Goal: Transaction & Acquisition: Book appointment/travel/reservation

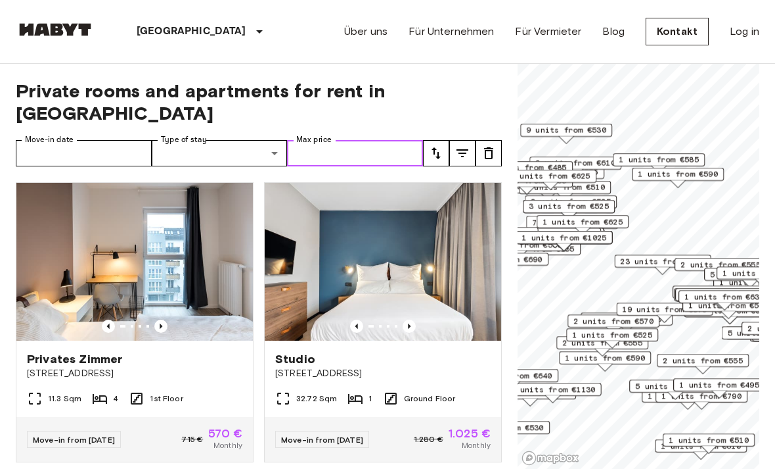
click at [351, 140] on input "Max price" at bounding box center [355, 153] width 136 height 26
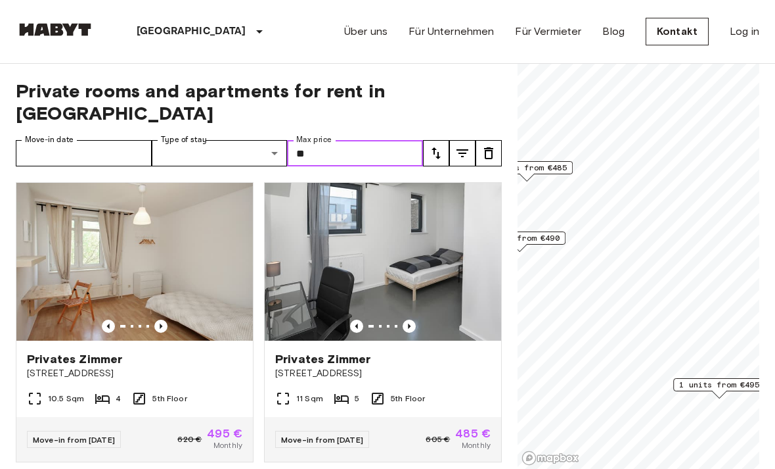
type input "*"
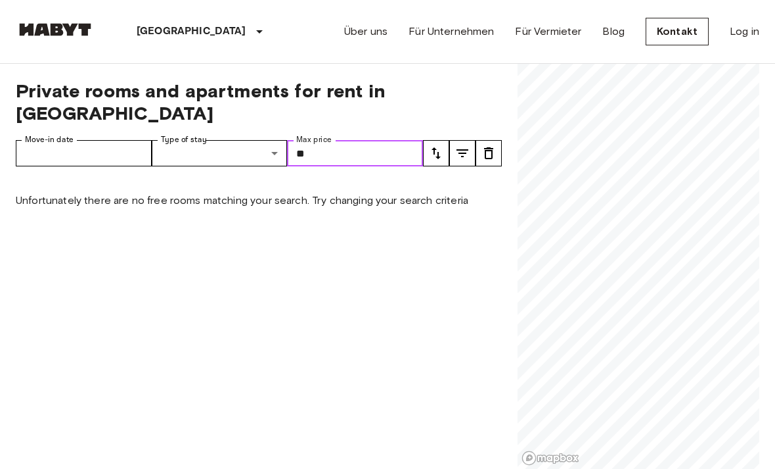
click at [371, 140] on input "**" at bounding box center [355, 153] width 136 height 26
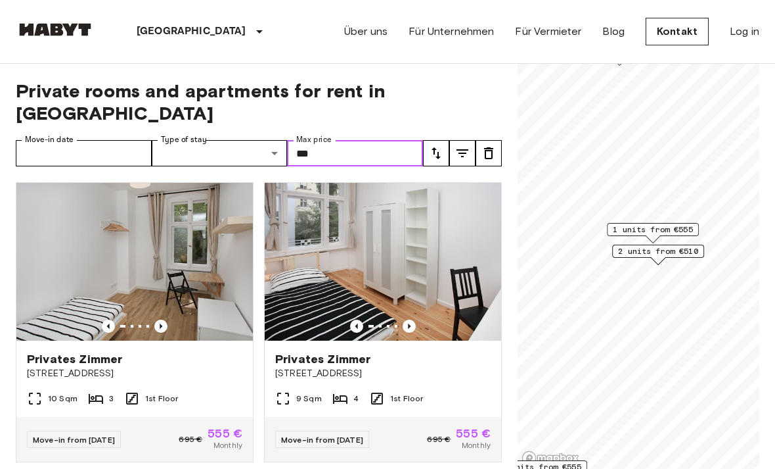
click at [666, 231] on span "1 units from €555" at bounding box center [653, 229] width 80 height 12
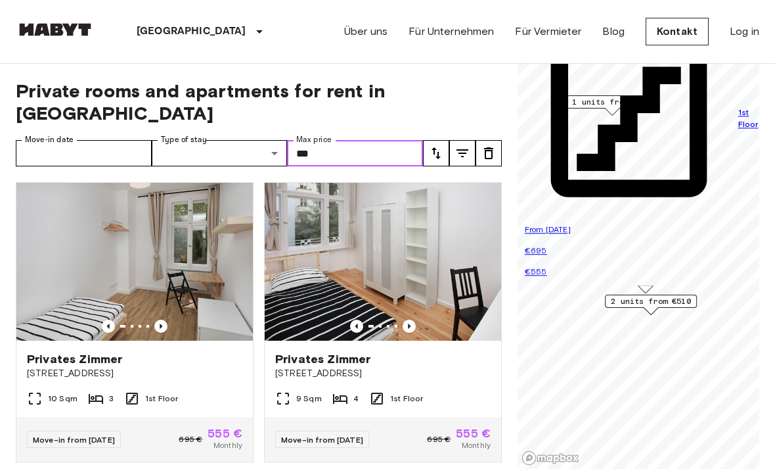
type input "***"
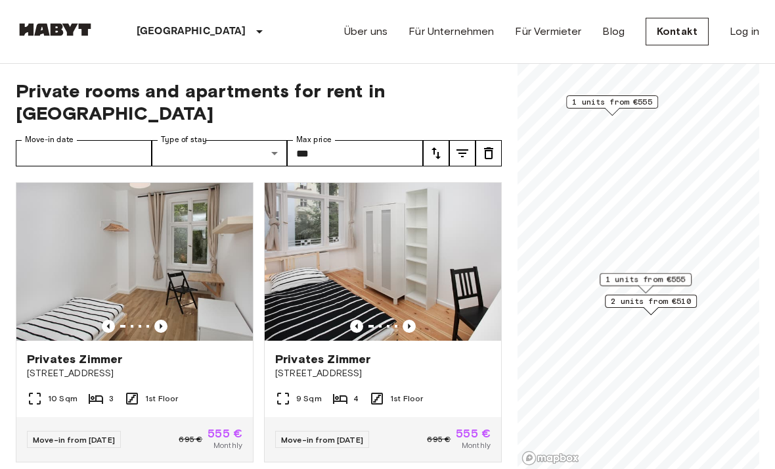
click at [675, 278] on span "1 units from €555" at bounding box center [646, 279] width 80 height 12
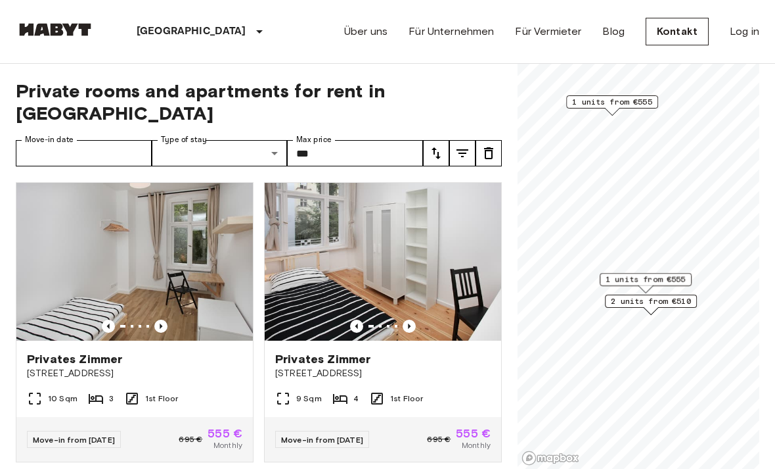
click at [639, 103] on span "1 units from €555" at bounding box center [612, 102] width 80 height 12
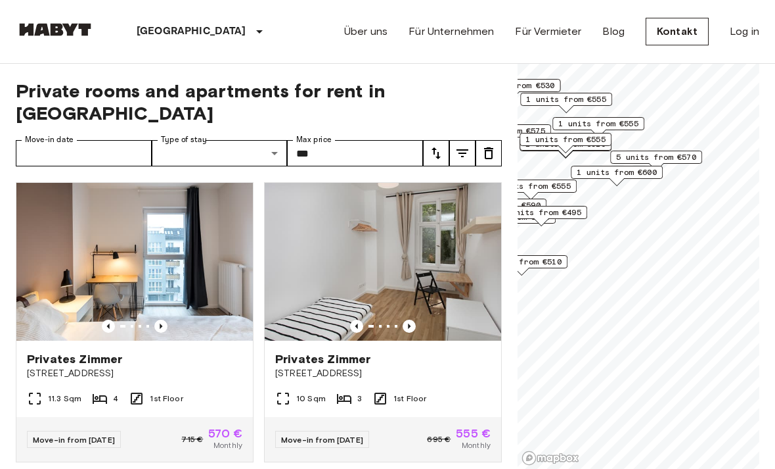
click at [624, 174] on span "1 units from €600" at bounding box center [617, 172] width 80 height 12
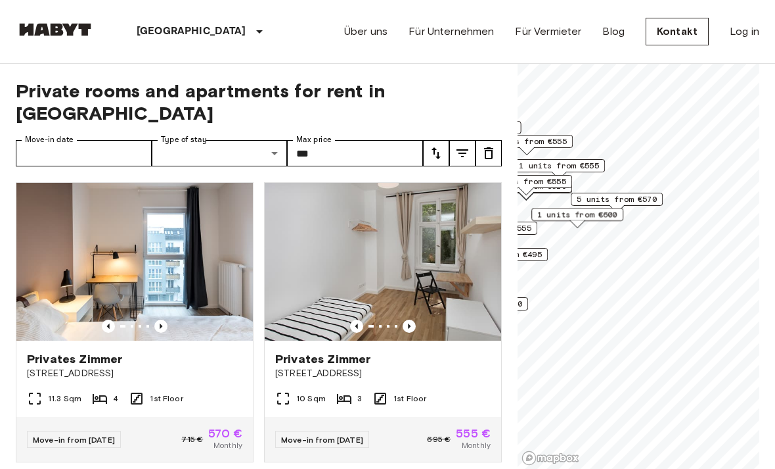
click at [638, 199] on span "5 units from €570" at bounding box center [617, 199] width 80 height 12
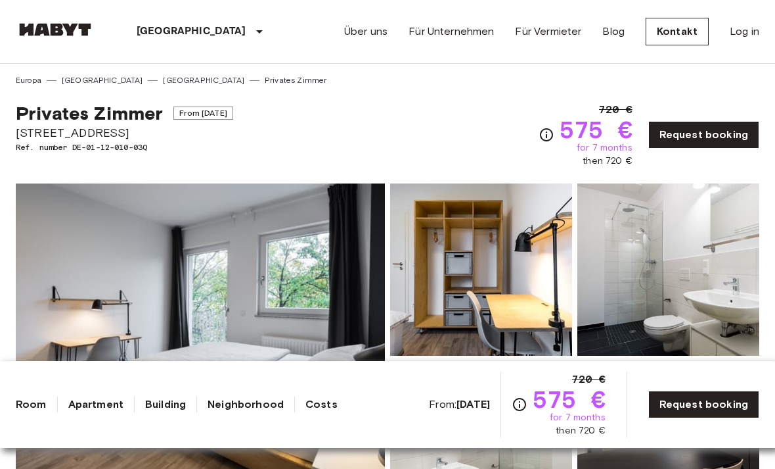
click at [714, 137] on link "Request booking" at bounding box center [704, 135] width 111 height 28
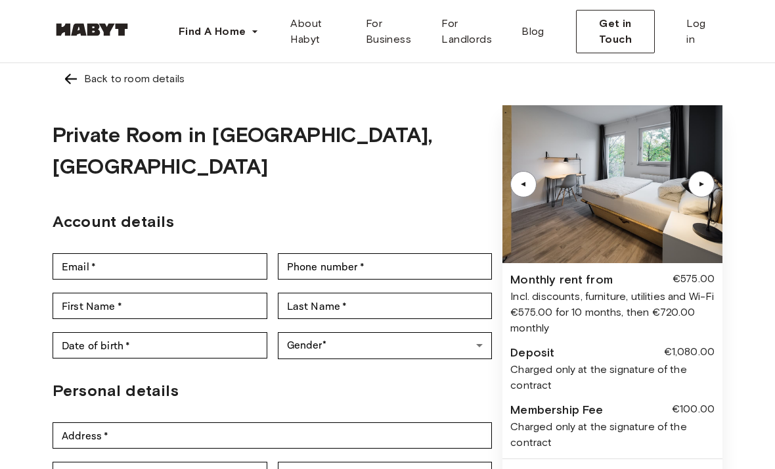
scroll to position [1, 0]
click at [708, 181] on div "▲" at bounding box center [701, 185] width 13 height 8
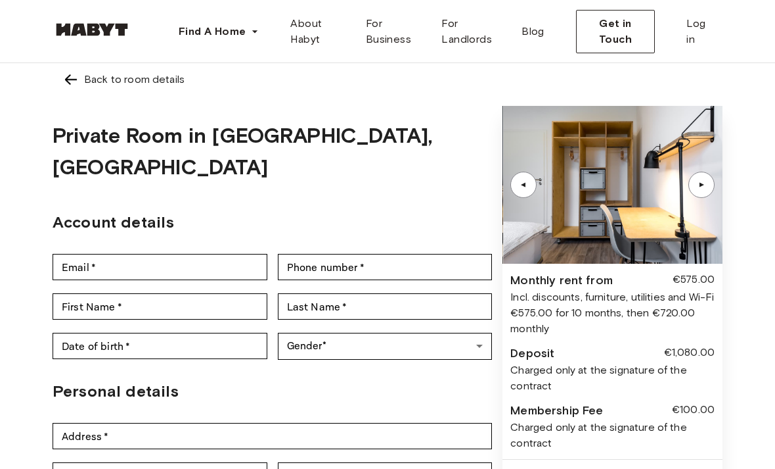
click at [704, 185] on div "▲" at bounding box center [701, 185] width 13 height 8
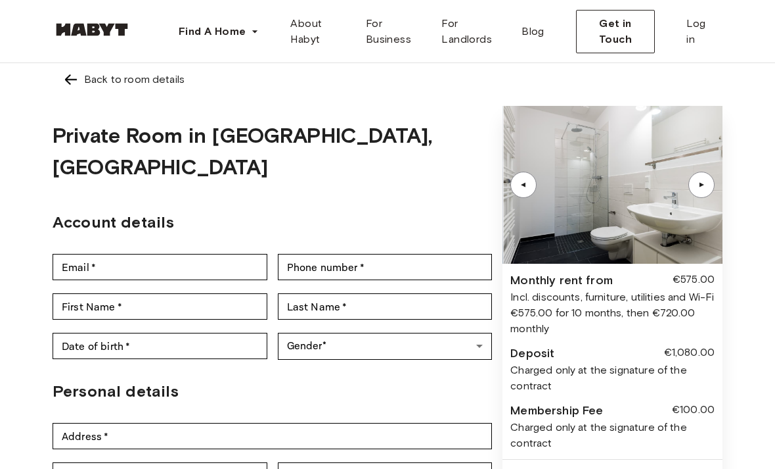
click at [710, 179] on div "▲" at bounding box center [702, 185] width 26 height 26
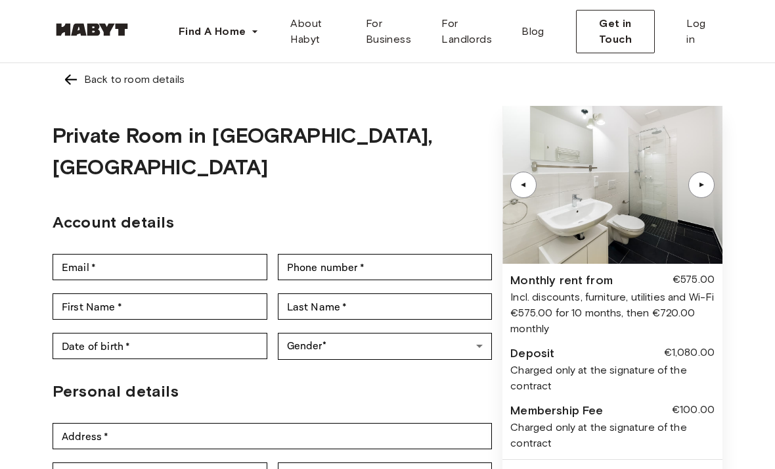
click at [708, 183] on div "▲" at bounding box center [701, 185] width 13 height 8
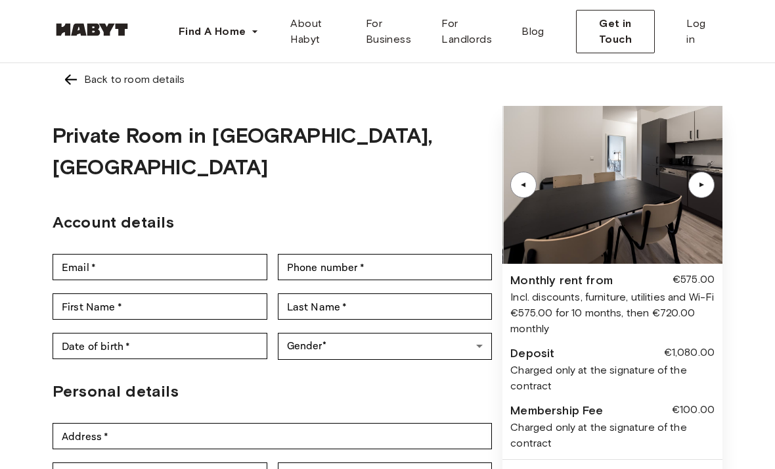
click at [709, 185] on div "▲" at bounding box center [702, 185] width 26 height 26
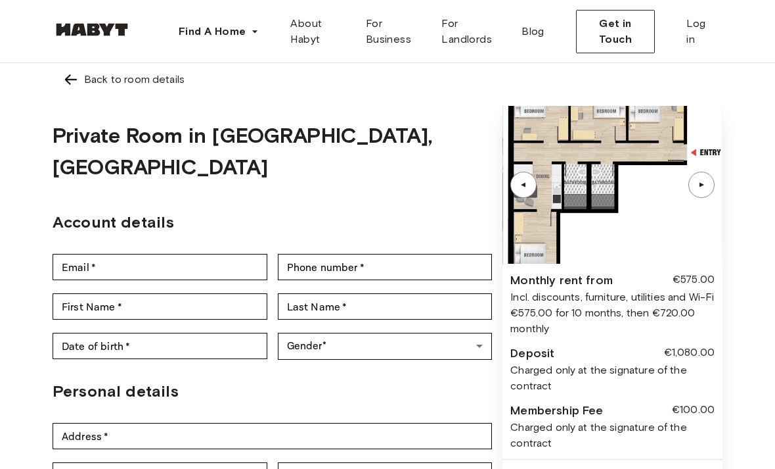
click at [707, 189] on div "▲" at bounding box center [702, 185] width 26 height 26
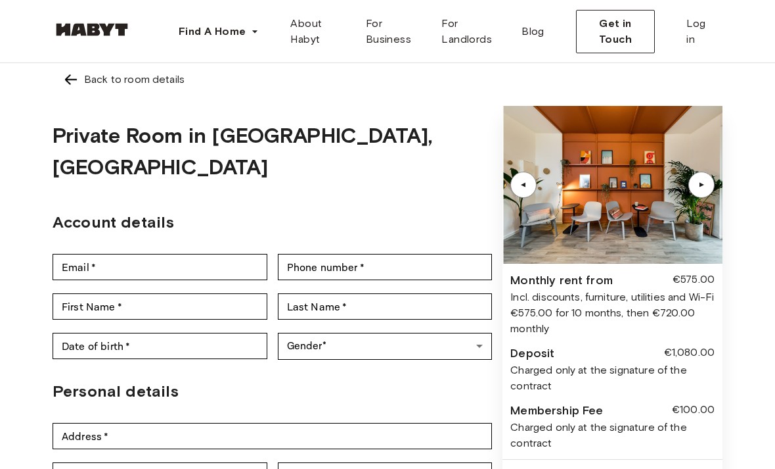
click at [704, 191] on div "▲" at bounding box center [702, 185] width 26 height 26
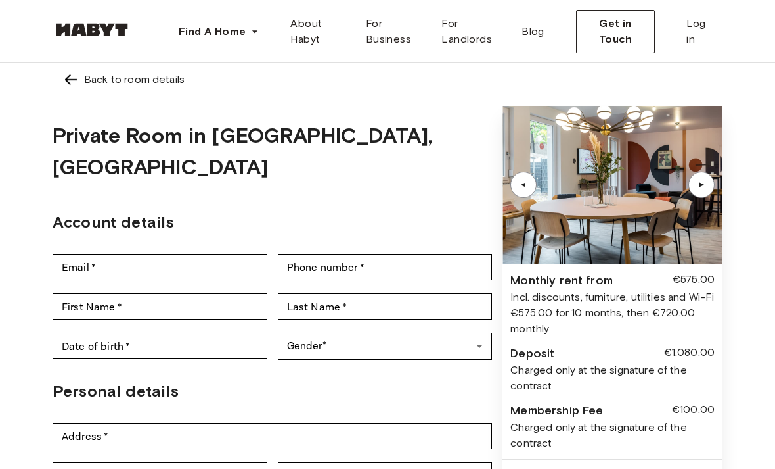
click at [714, 185] on div "▲" at bounding box center [702, 185] width 26 height 26
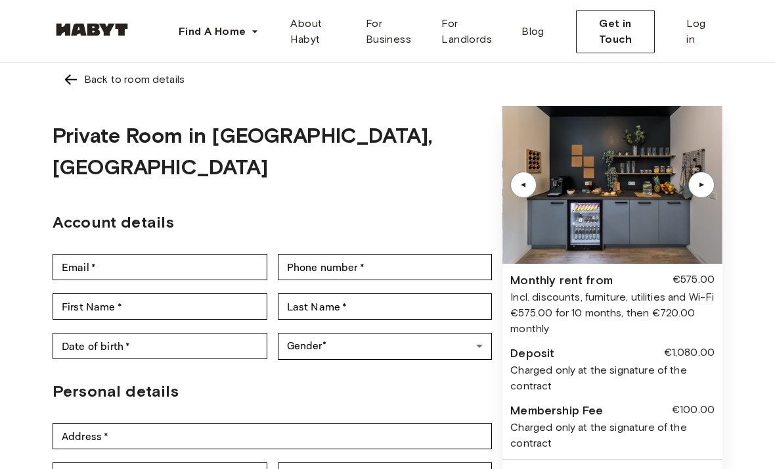
click at [704, 191] on div "▲" at bounding box center [702, 185] width 26 height 26
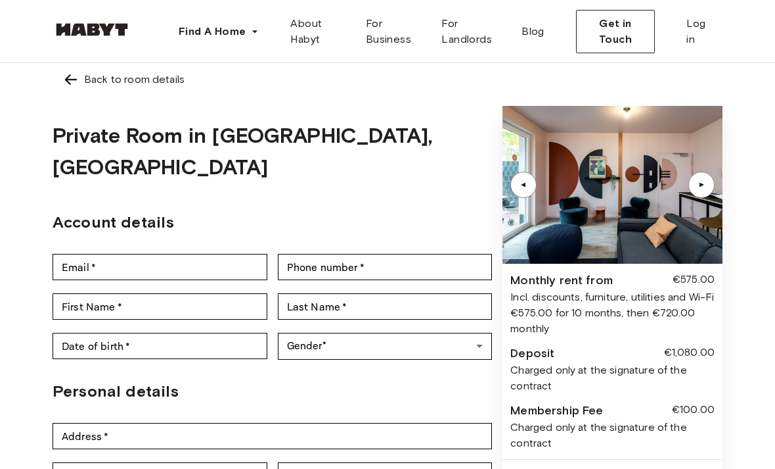
click at [707, 189] on div "▲" at bounding box center [702, 185] width 26 height 26
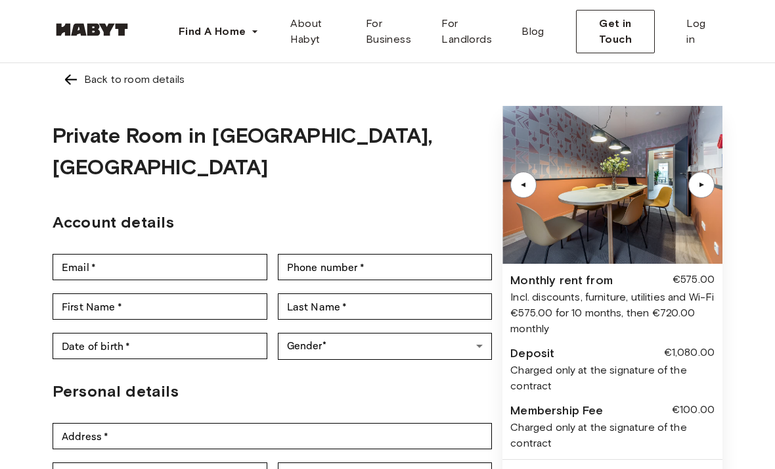
click at [708, 192] on div "▲" at bounding box center [702, 185] width 26 height 26
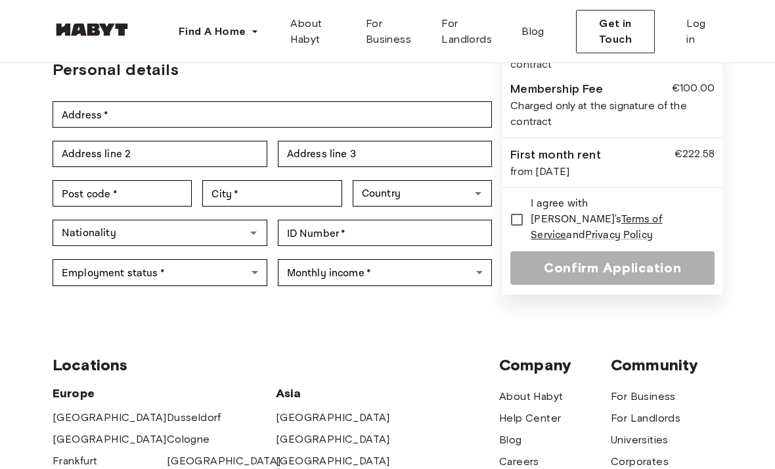
scroll to position [323, 0]
click at [256, 238] on body "Find A Home Europe Amsterdam Berlin Frankfurt Hamburg Lisbon Madrid Milan Moden…" at bounding box center [387, 288] width 775 height 1222
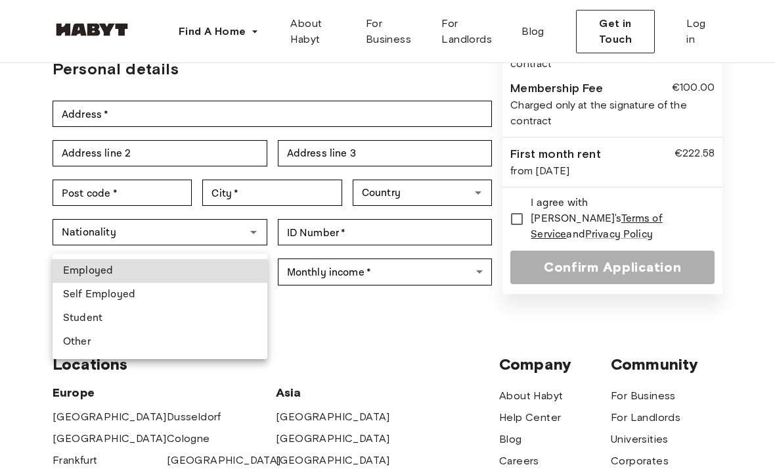
click at [219, 321] on li "Student" at bounding box center [160, 318] width 215 height 24
type input "*******"
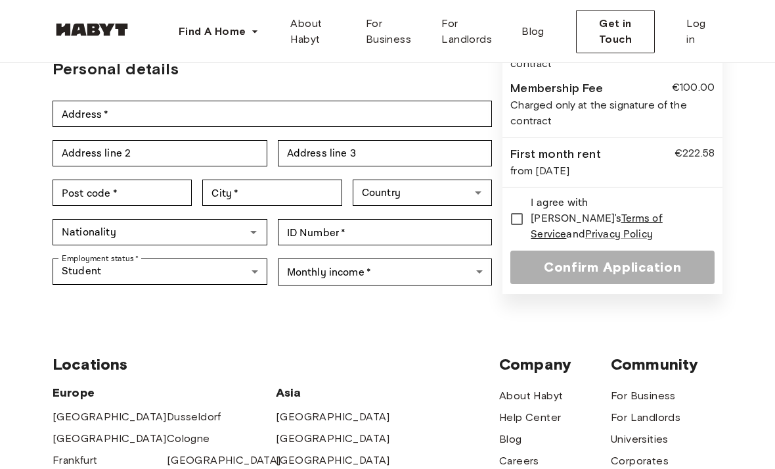
click at [464, 237] on body "Find A Home Europe Amsterdam Berlin Frankfurt Hamburg Lisbon Madrid Milan Moden…" at bounding box center [387, 287] width 775 height 1222
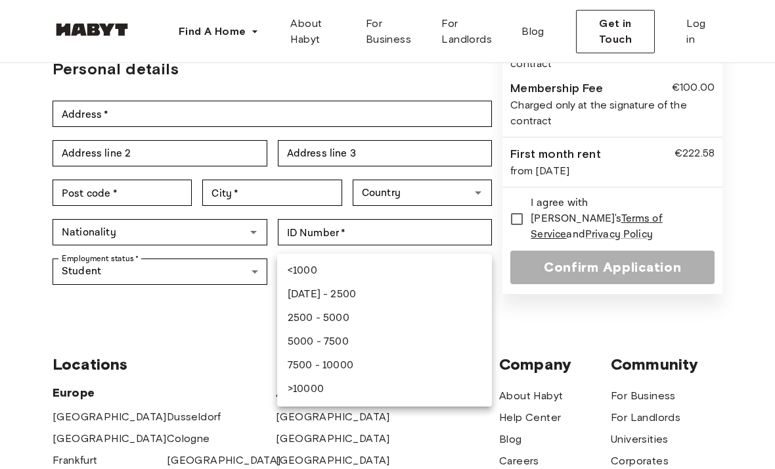
click at [417, 459] on div at bounding box center [387, 234] width 775 height 469
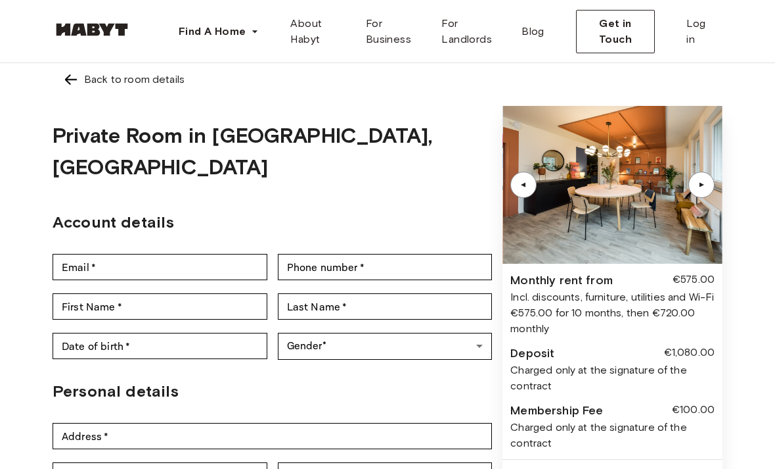
scroll to position [0, 0]
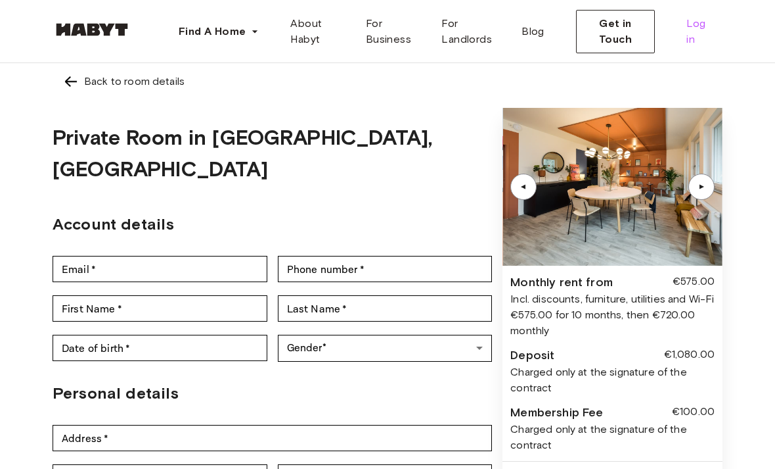
click at [699, 28] on span "Log in" at bounding box center [700, 32] width 26 height 32
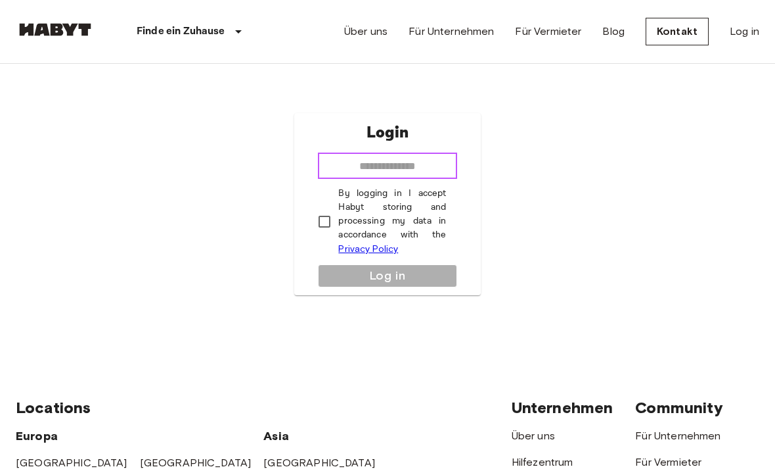
click at [421, 173] on input "email" at bounding box center [387, 165] width 139 height 26
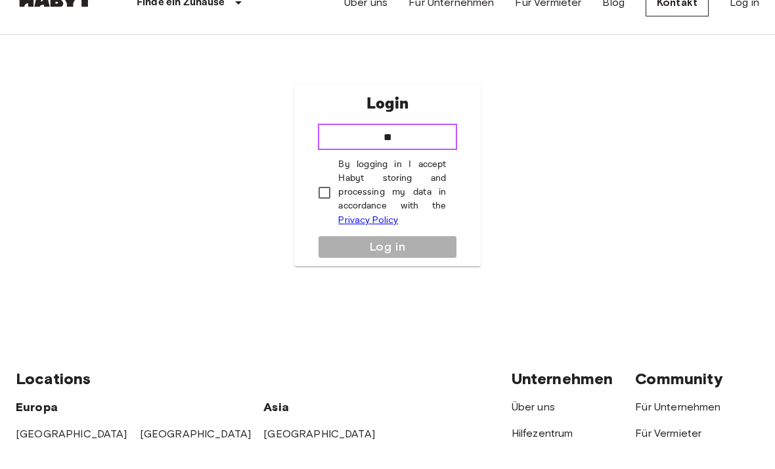
type input "*"
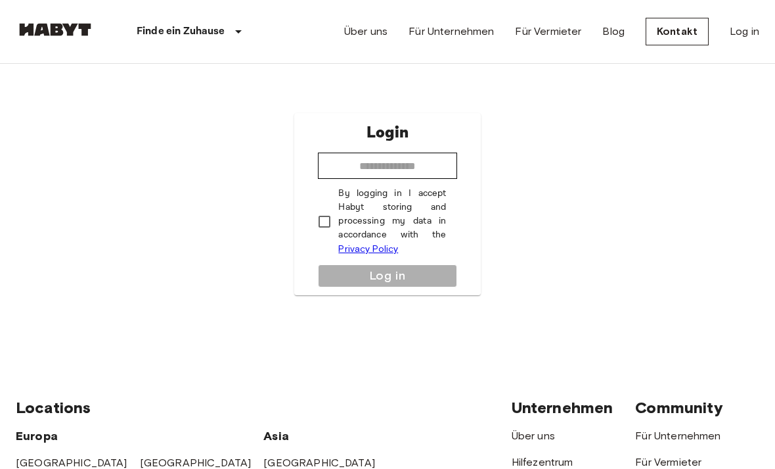
click at [740, 20] on div "Über uns Für Unternehmen Für Vermieter Blog Kontakt Log in" at bounding box center [551, 31] width 415 height 63
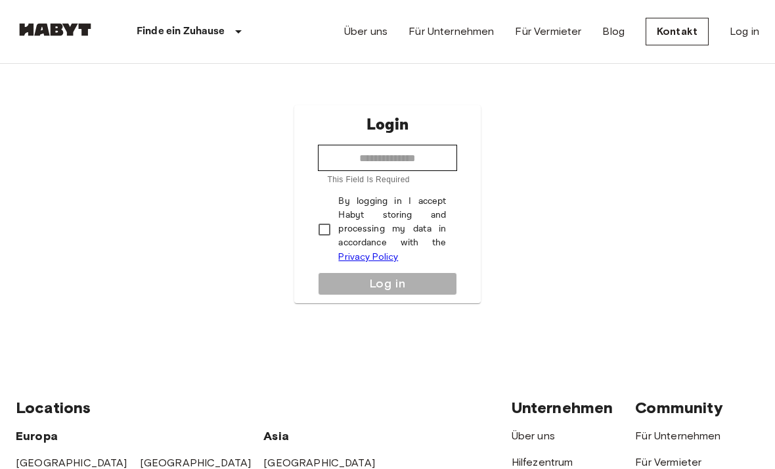
click at [746, 26] on link "Log in" at bounding box center [745, 32] width 30 height 16
click at [743, 34] on link "Log in" at bounding box center [745, 32] width 30 height 16
click at [751, 26] on link "Log in" at bounding box center [745, 32] width 30 height 16
click at [750, 25] on link "Log in" at bounding box center [745, 32] width 30 height 16
click at [737, 37] on link "Log in" at bounding box center [745, 32] width 30 height 16
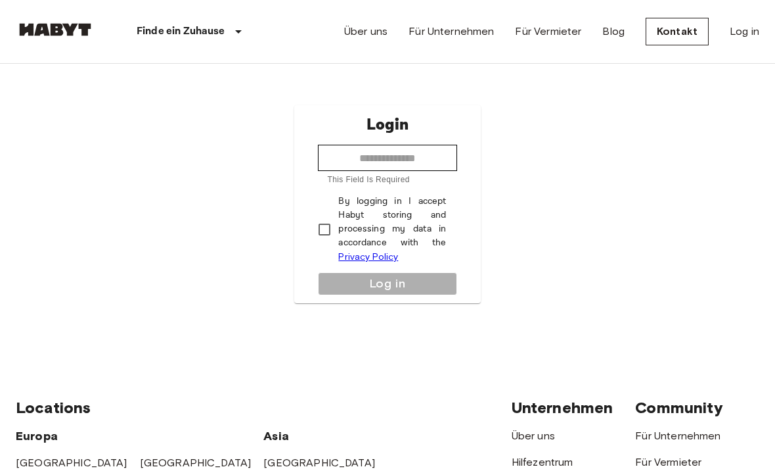
click at [740, 32] on link "Log in" at bounding box center [745, 32] width 30 height 16
click at [431, 171] on input "email" at bounding box center [387, 158] width 139 height 26
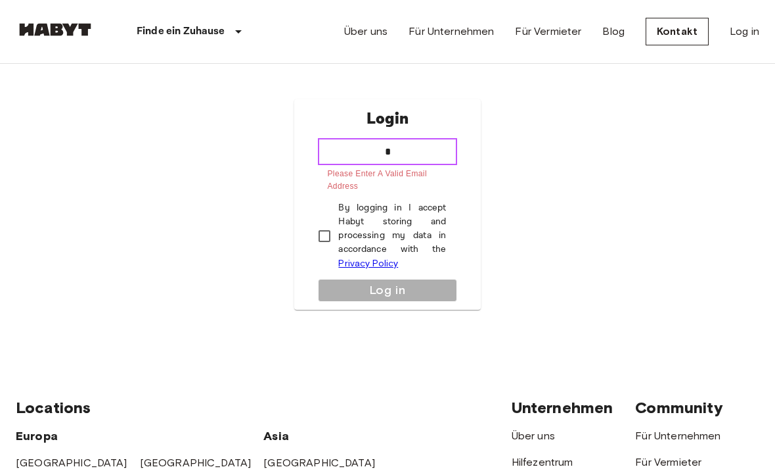
type input "**********"
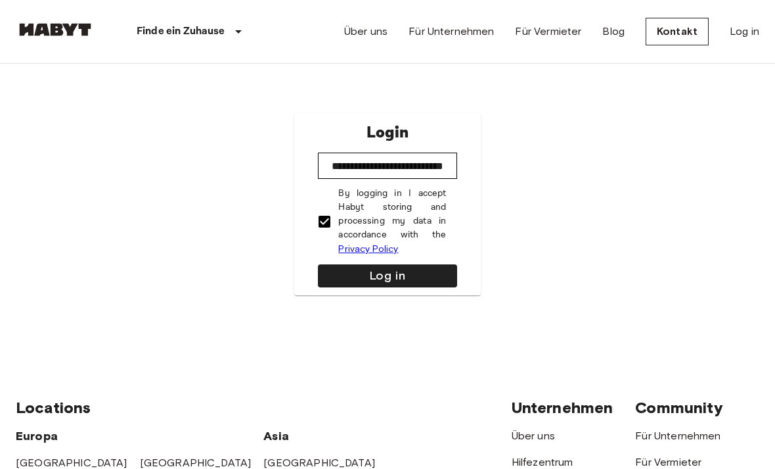
click at [405, 287] on button "Log in" at bounding box center [387, 275] width 139 height 23
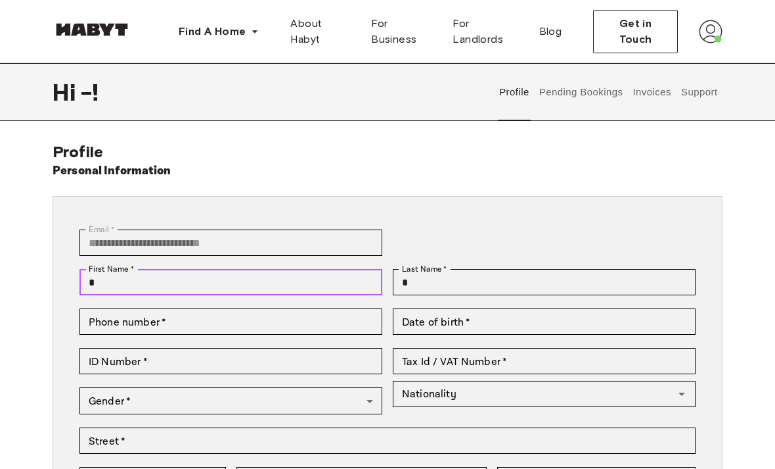
click at [223, 285] on input "*" at bounding box center [231, 282] width 303 height 26
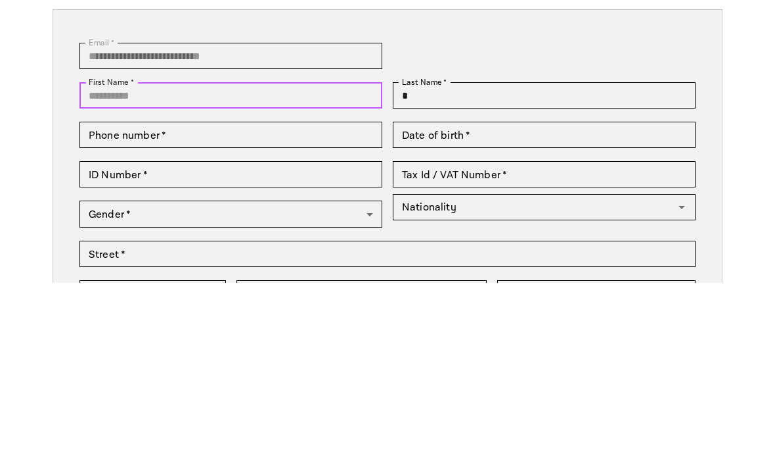
type input "********"
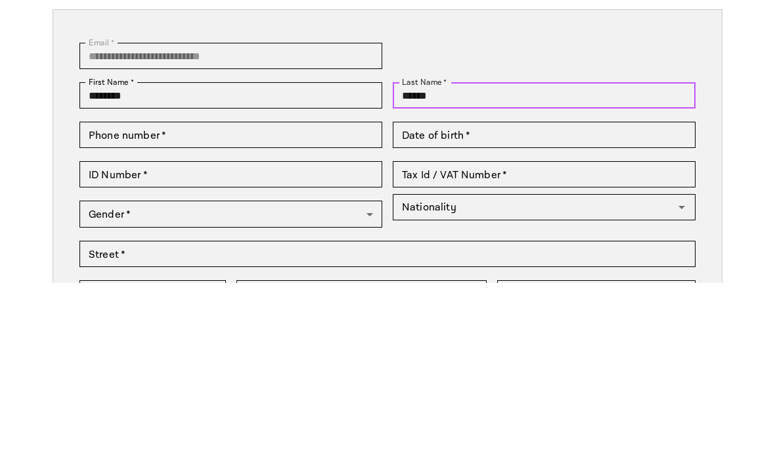
type input "******"
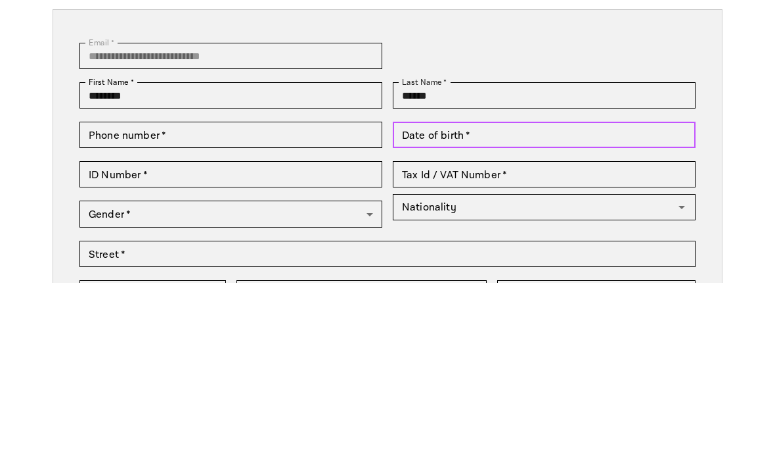
click at [582, 308] on input "Date of birth   *" at bounding box center [544, 321] width 303 height 26
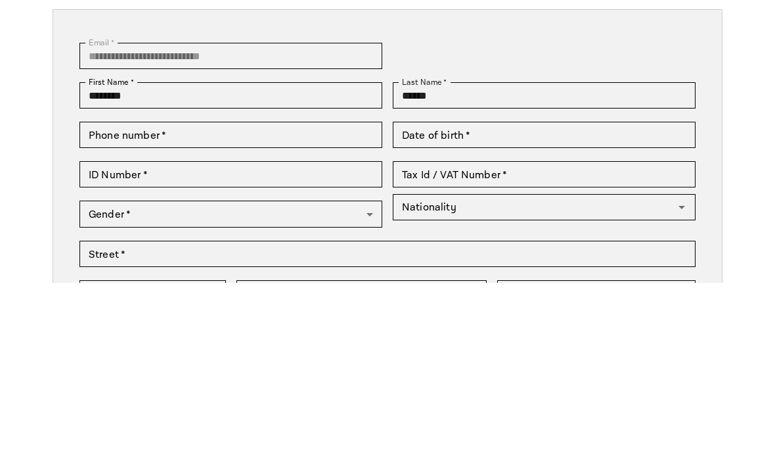
scroll to position [187, 0]
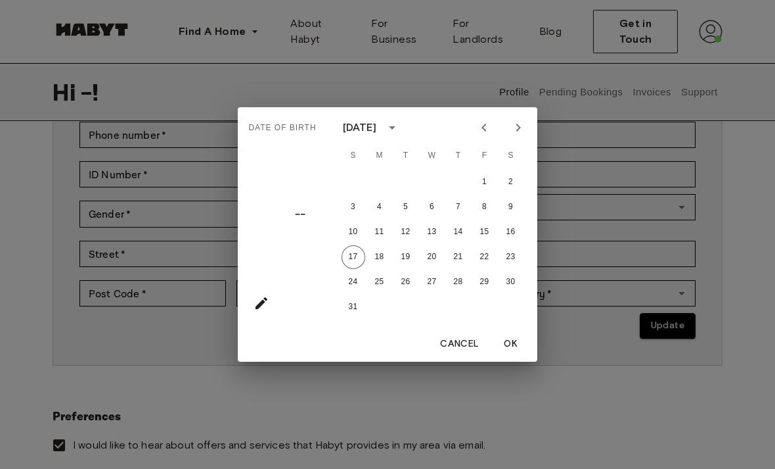
click at [520, 346] on button "OK" at bounding box center [511, 344] width 42 height 24
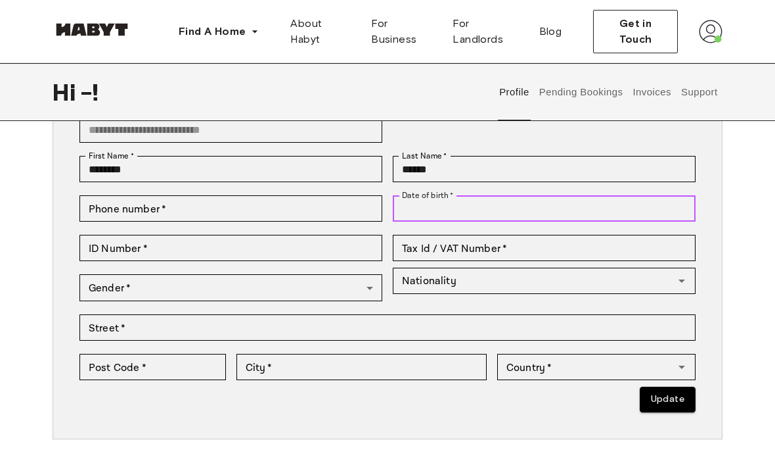
scroll to position [111, 0]
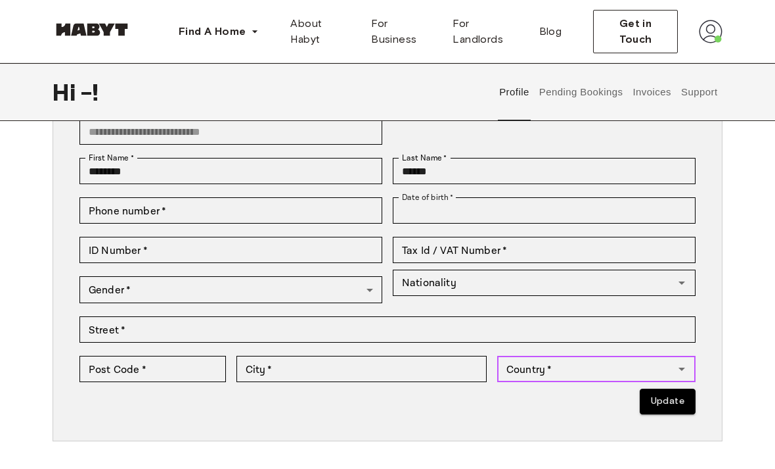
click at [559, 367] on input "Country   *" at bounding box center [585, 368] width 169 height 18
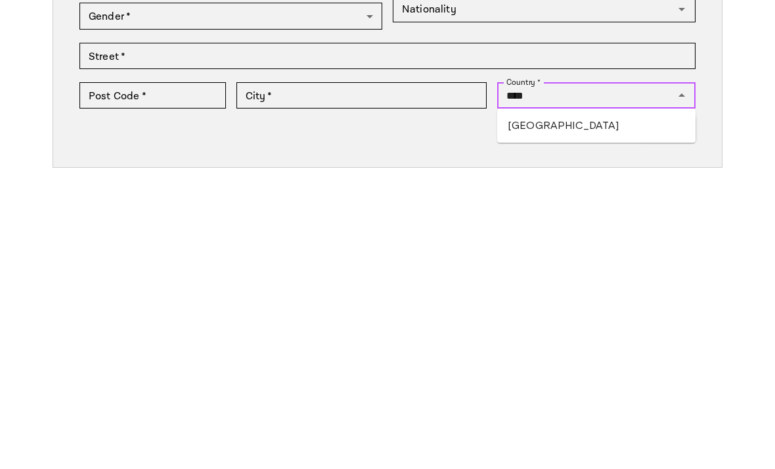
click at [577, 387] on li "Germany" at bounding box center [596, 399] width 198 height 24
type input "*******"
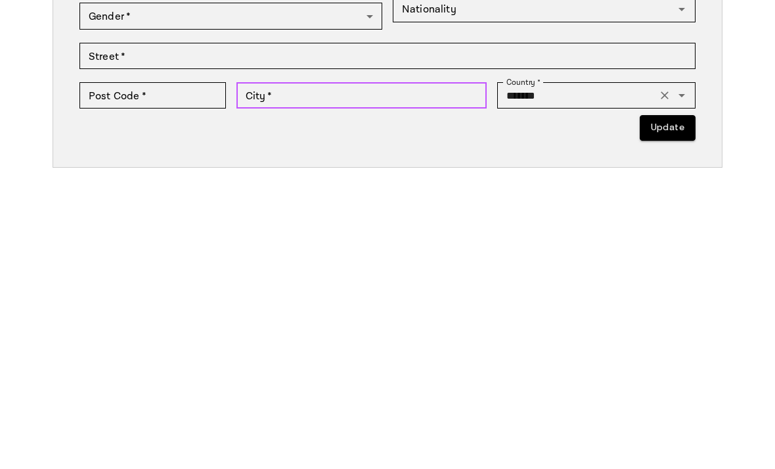
click at [357, 356] on input "City   *" at bounding box center [362, 369] width 251 height 26
type input "*********"
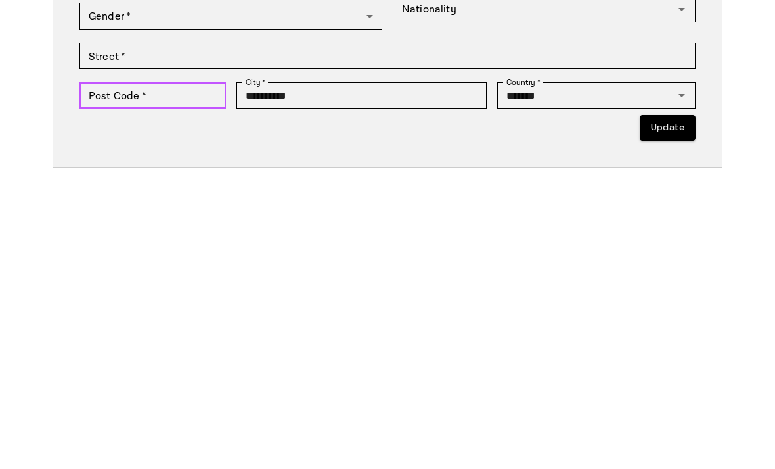
click at [108, 356] on input "Post Code   *" at bounding box center [153, 369] width 147 height 26
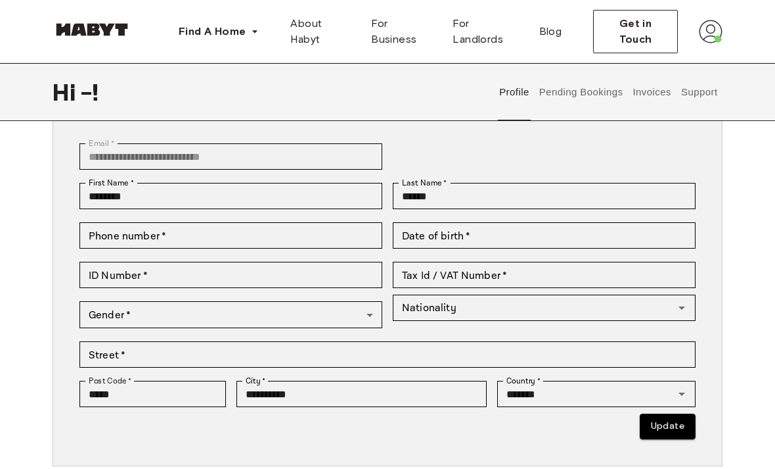
scroll to position [91, 0]
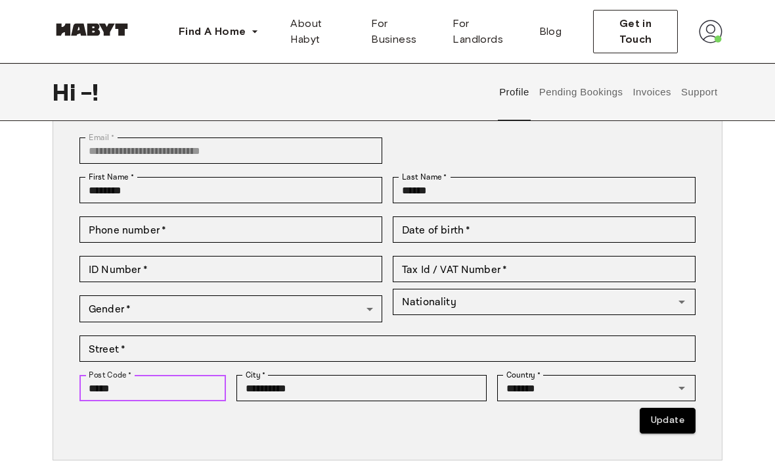
type input "*****"
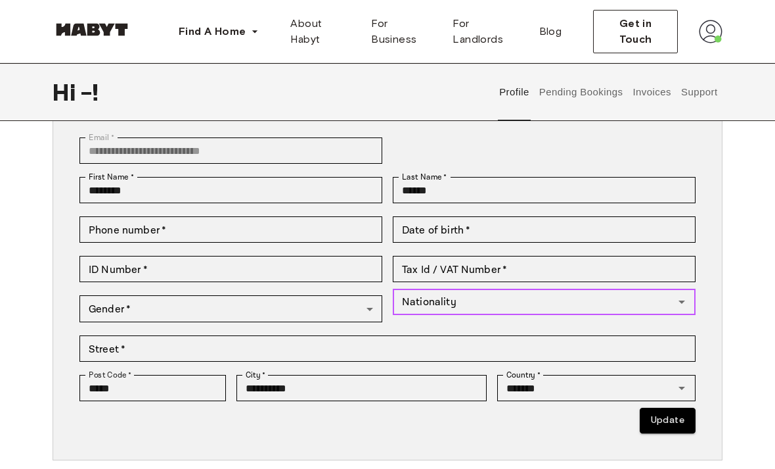
click at [551, 306] on input "Nationality" at bounding box center [533, 302] width 273 height 18
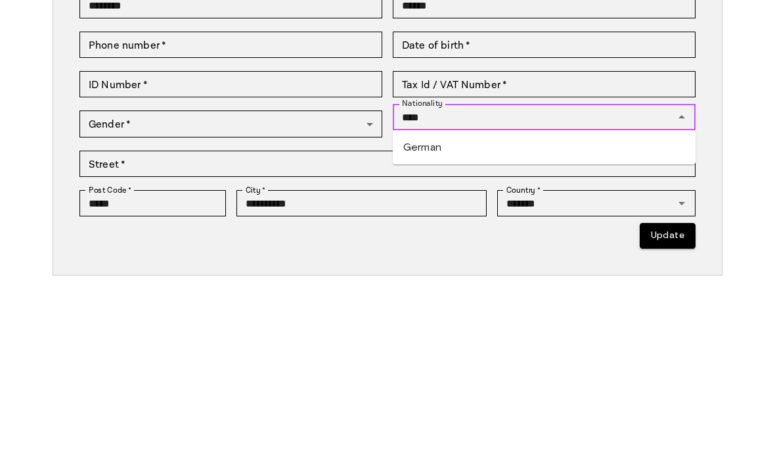
click at [572, 321] on li "German" at bounding box center [544, 333] width 303 height 24
type input "******"
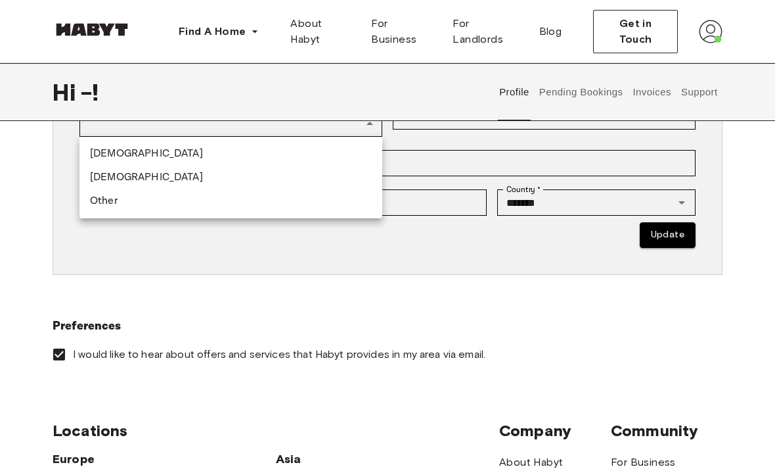
click at [112, 177] on li "Female" at bounding box center [231, 178] width 303 height 24
type input "******"
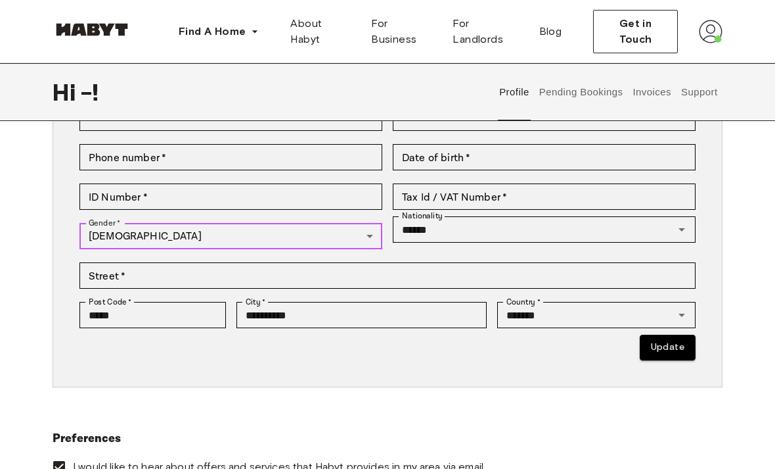
scroll to position [162, 0]
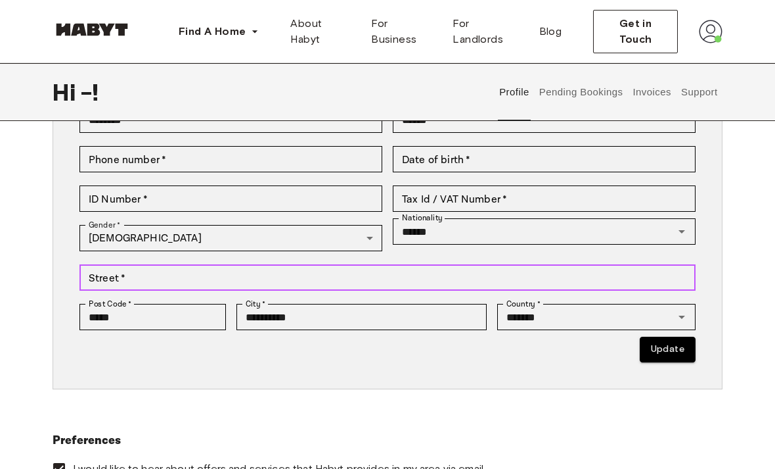
click at [637, 283] on input "Street   *" at bounding box center [388, 277] width 616 height 26
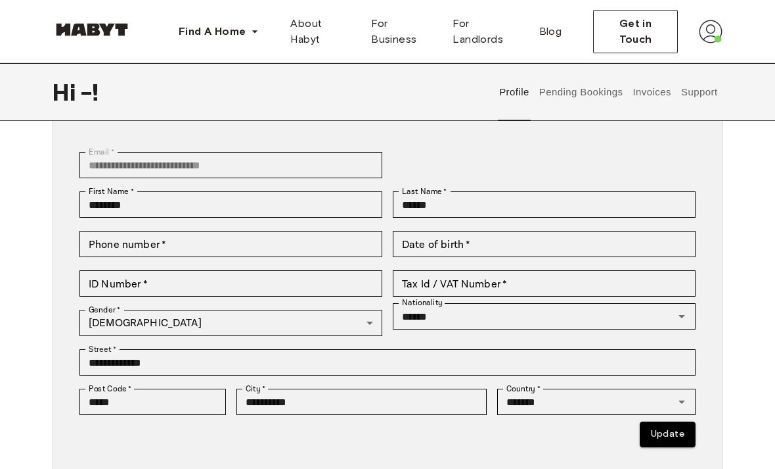
scroll to position [64, 0]
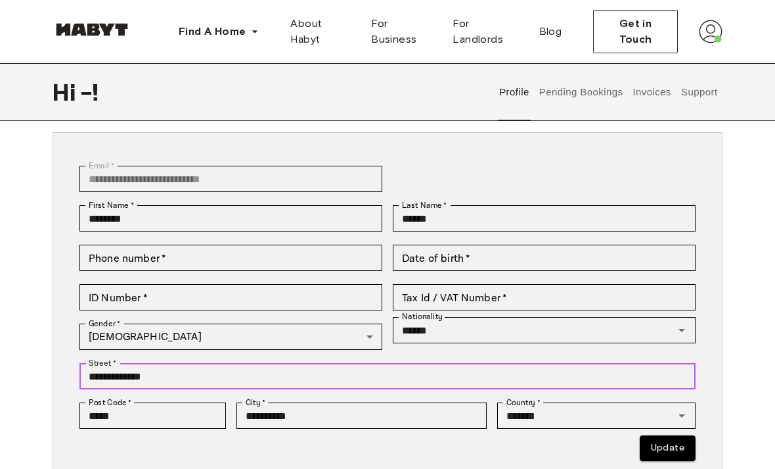
type input "**********"
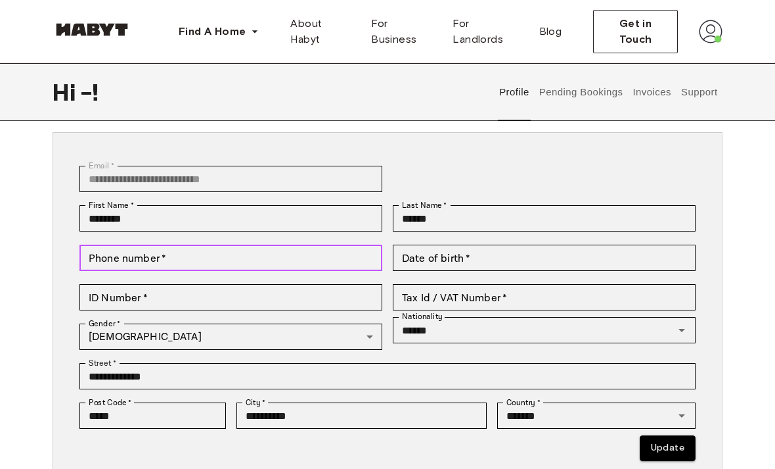
click at [216, 254] on input "Phone number   *" at bounding box center [231, 257] width 303 height 26
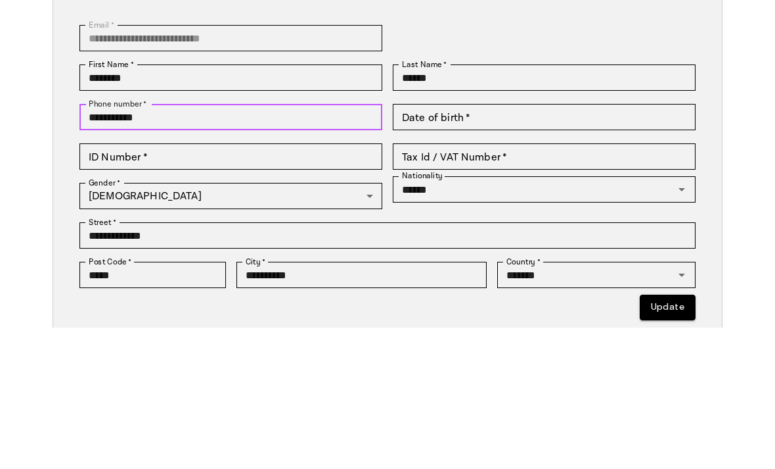
type input "**********"
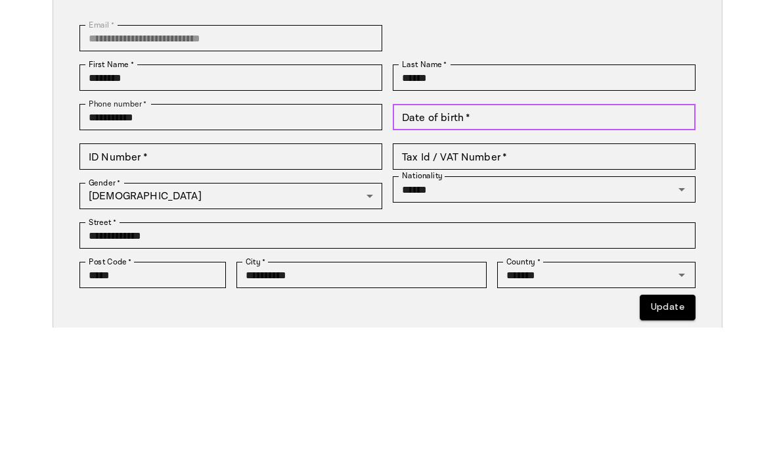
click at [635, 245] on input "Date of birth   *" at bounding box center [544, 258] width 303 height 26
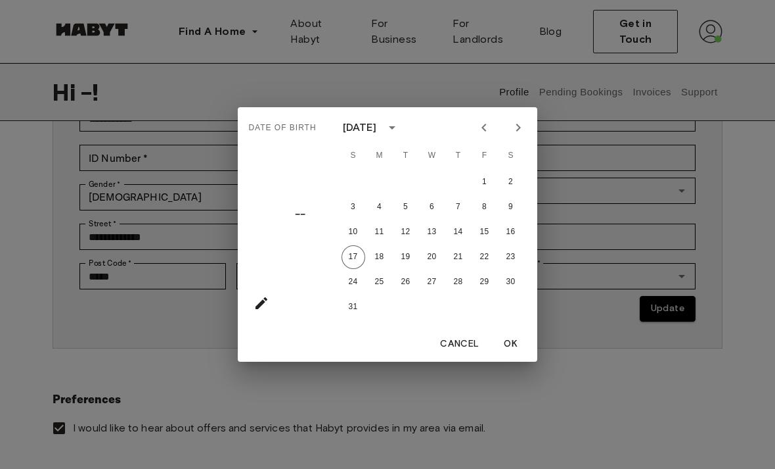
scroll to position [200, 0]
click at [403, 139] on button "calendar view is open, switch to year view" at bounding box center [392, 127] width 22 height 22
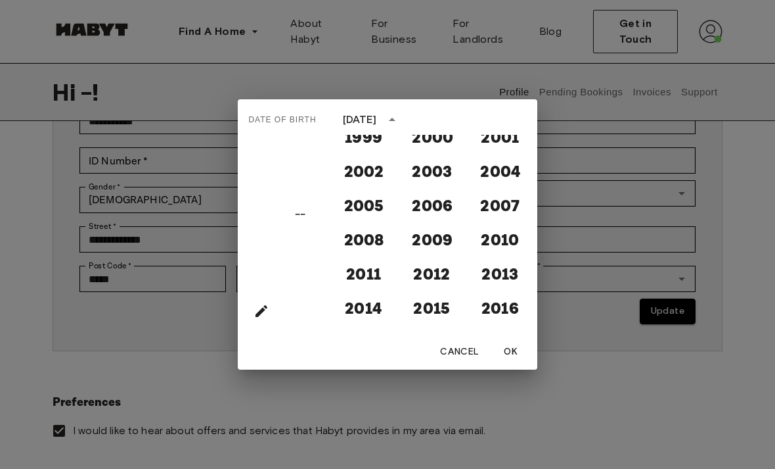
scroll to position [1145, 0]
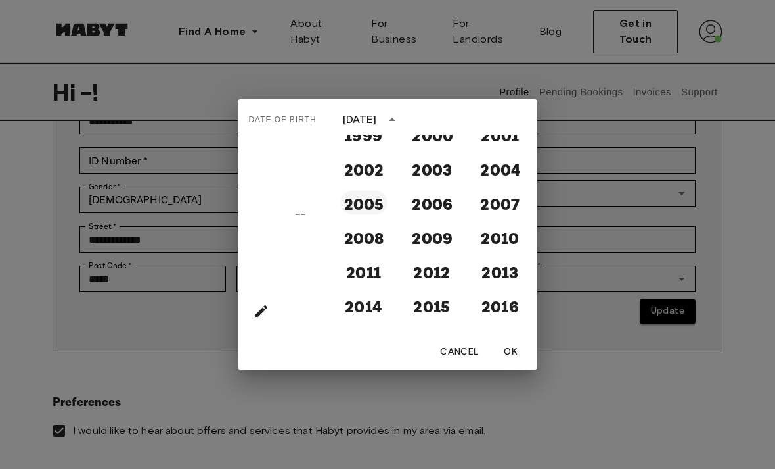
click at [375, 214] on button "2005" at bounding box center [363, 203] width 47 height 24
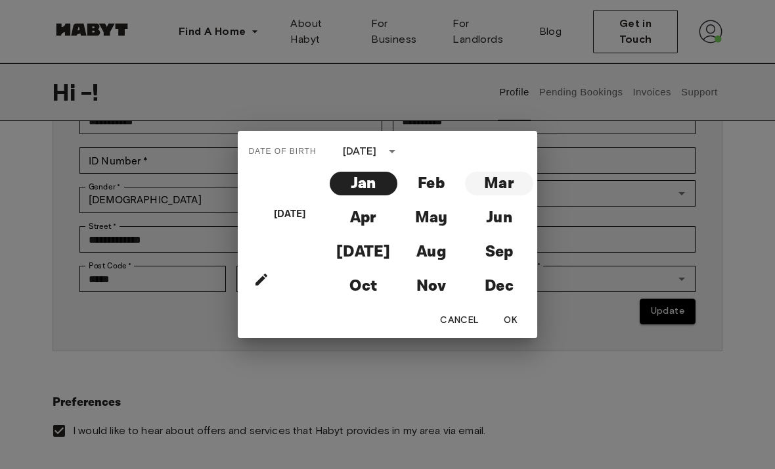
click at [504, 195] on button "Mar" at bounding box center [499, 184] width 68 height 24
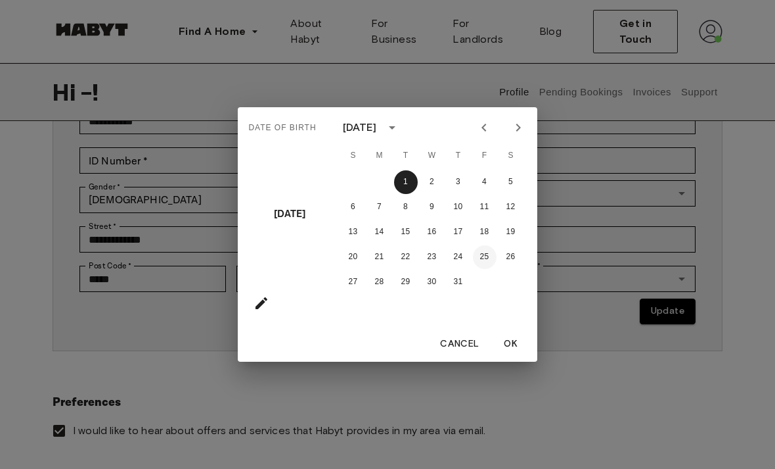
click at [483, 269] on button "25" at bounding box center [485, 257] width 24 height 24
type input "**********"
click at [507, 356] on button "OK" at bounding box center [511, 344] width 42 height 24
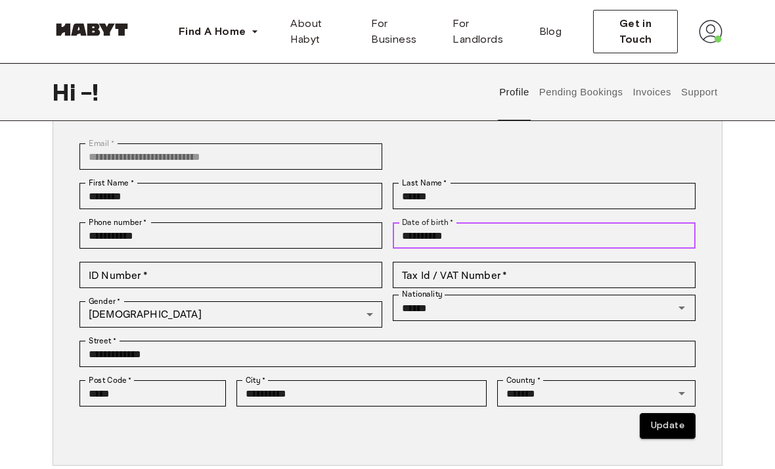
scroll to position [85, 0]
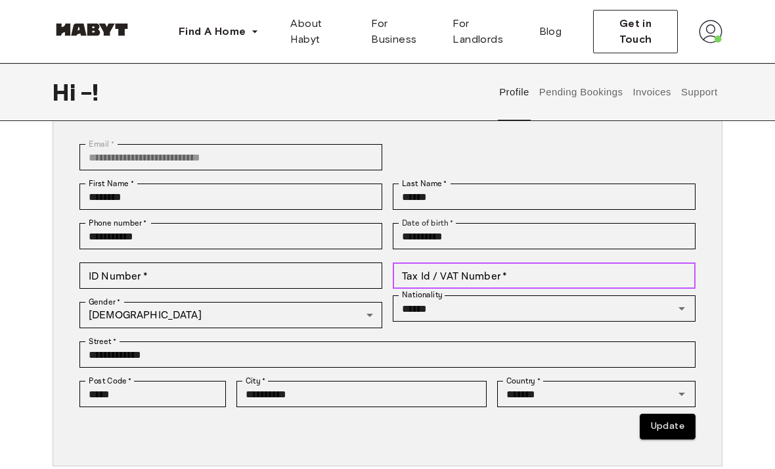
click at [632, 280] on input "Tax Id / VAT Number   *" at bounding box center [544, 275] width 303 height 26
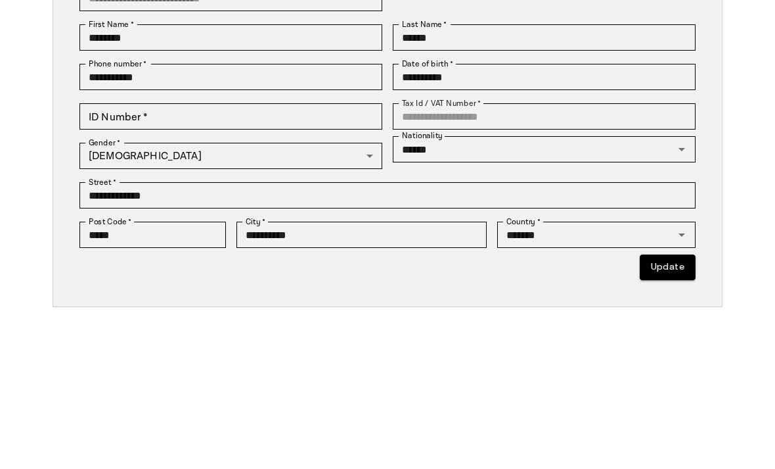
scroll to position [244, 0]
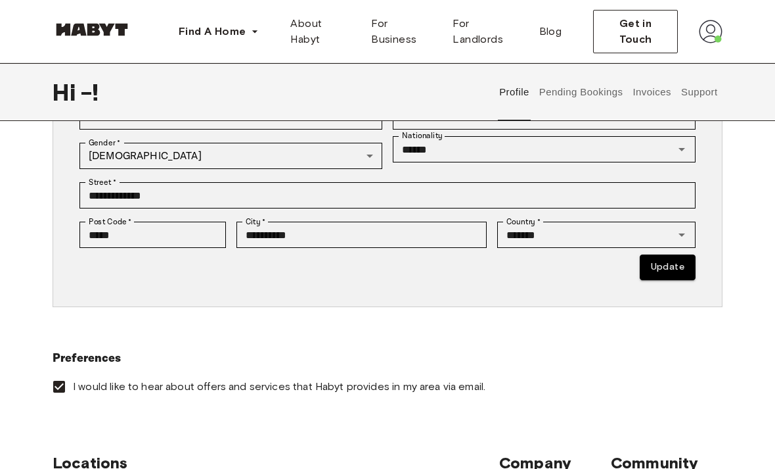
click at [669, 262] on button "Update" at bounding box center [668, 267] width 56 height 26
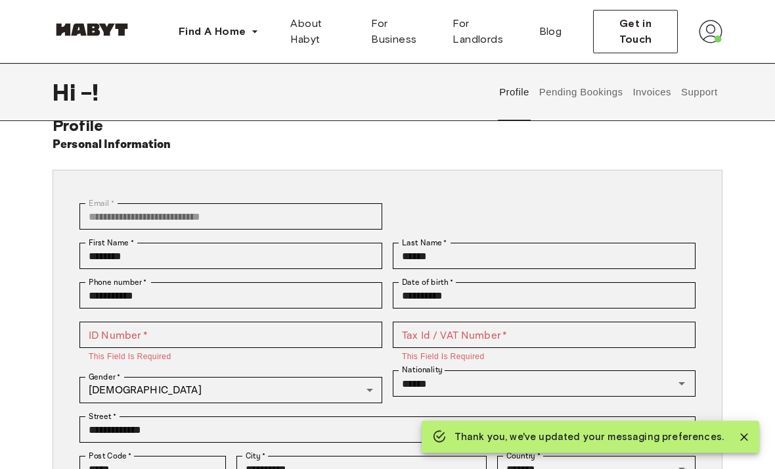
scroll to position [0, 0]
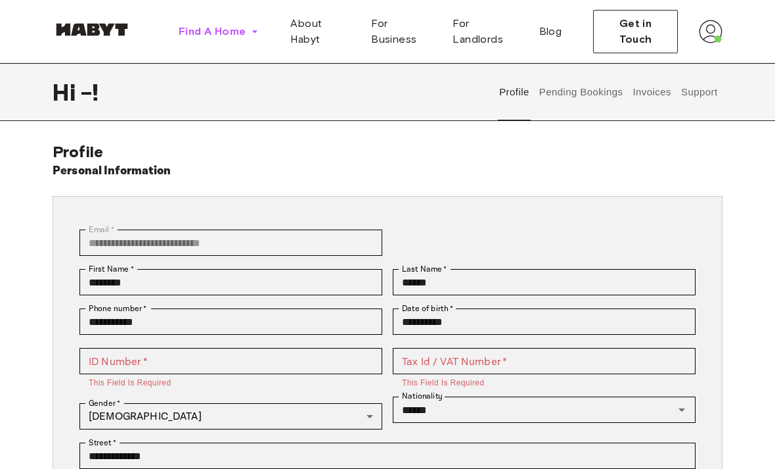
click at [241, 41] on button "Find A Home" at bounding box center [218, 31] width 101 height 26
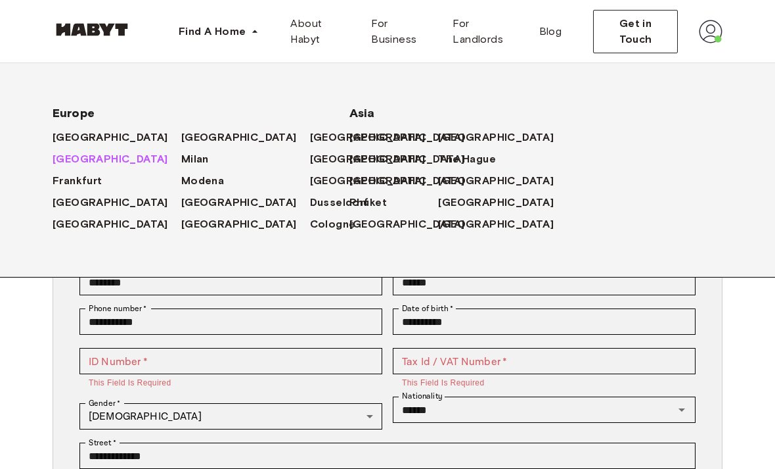
click at [70, 167] on span "[GEOGRAPHIC_DATA]" at bounding box center [111, 159] width 116 height 16
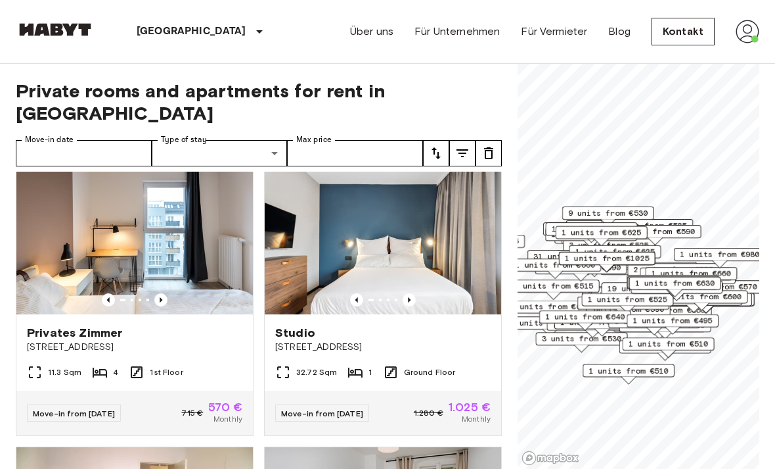
scroll to position [28, 0]
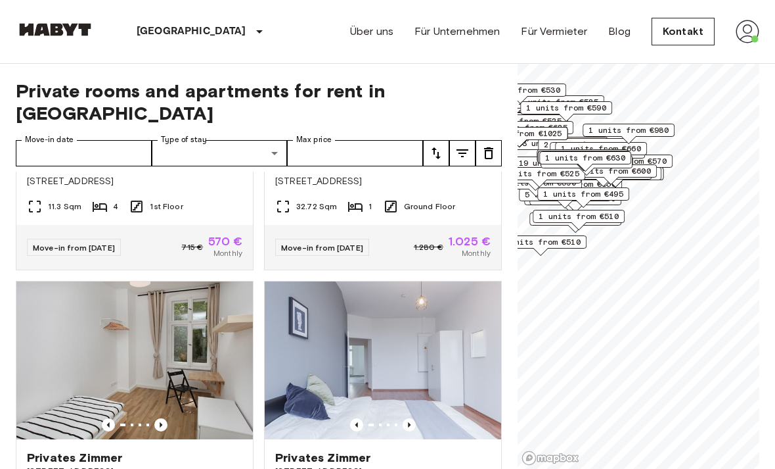
scroll to position [193, 0]
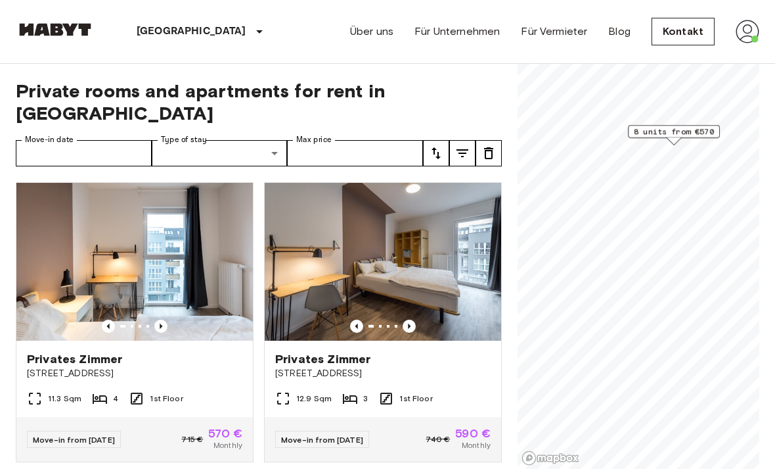
click at [681, 136] on span "8 units from €570" at bounding box center [674, 132] width 80 height 12
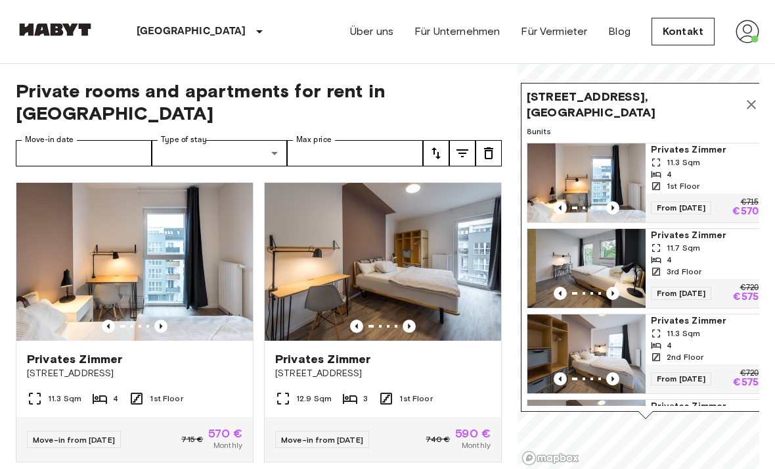
click at [623, 250] on img "Map marker" at bounding box center [587, 268] width 118 height 79
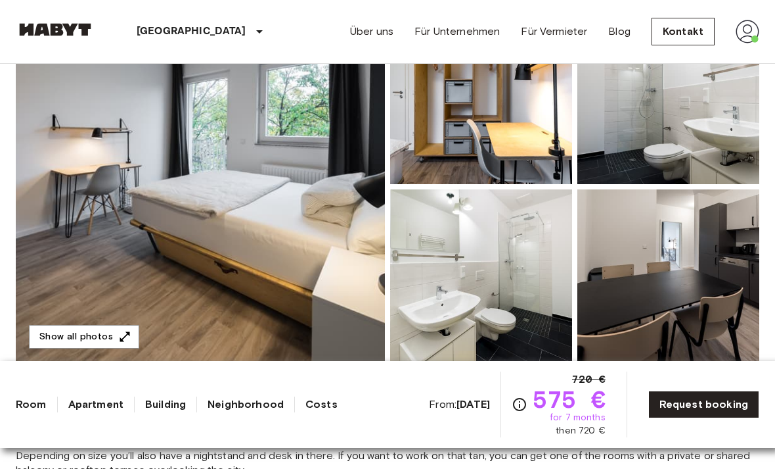
scroll to position [168, 0]
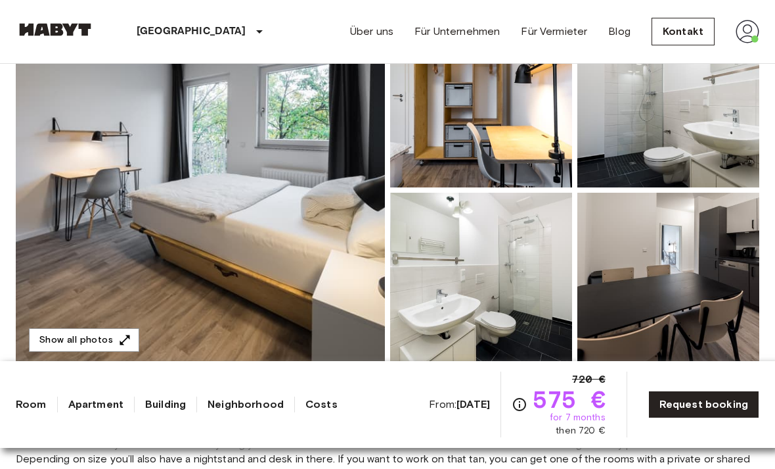
click at [300, 277] on img at bounding box center [200, 190] width 369 height 350
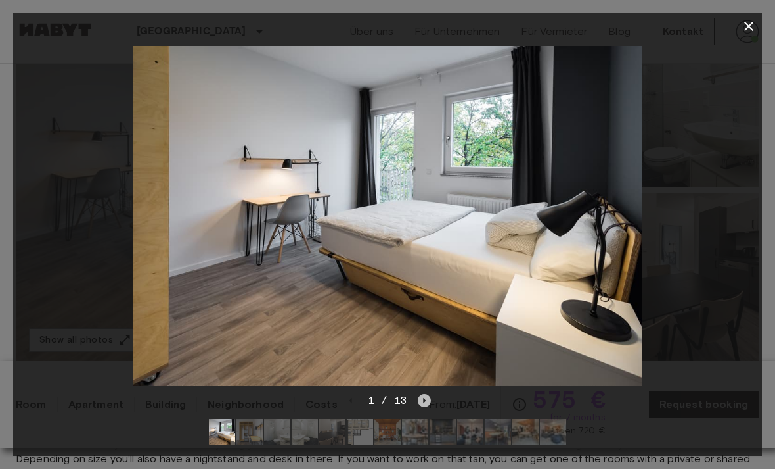
click at [424, 405] on icon "Next image" at bounding box center [424, 400] width 13 height 13
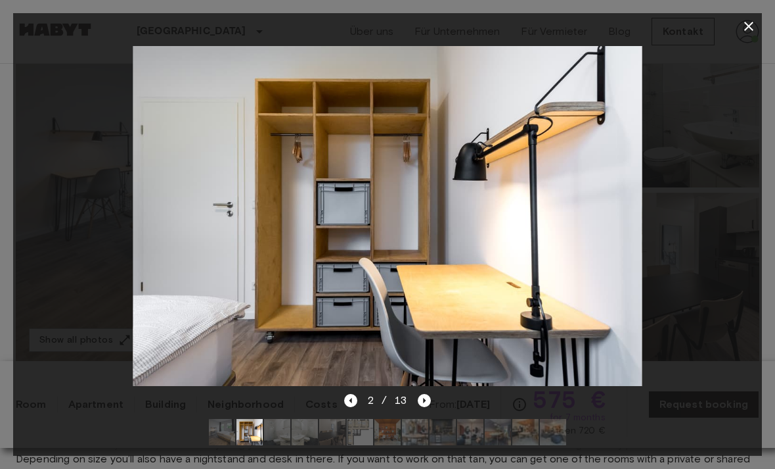
click at [423, 405] on icon "Next image" at bounding box center [424, 400] width 13 height 13
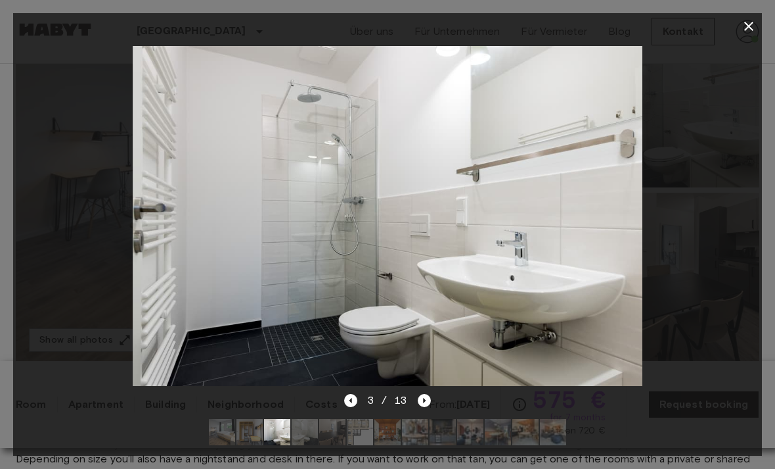
click at [423, 404] on icon "Next image" at bounding box center [424, 400] width 13 height 13
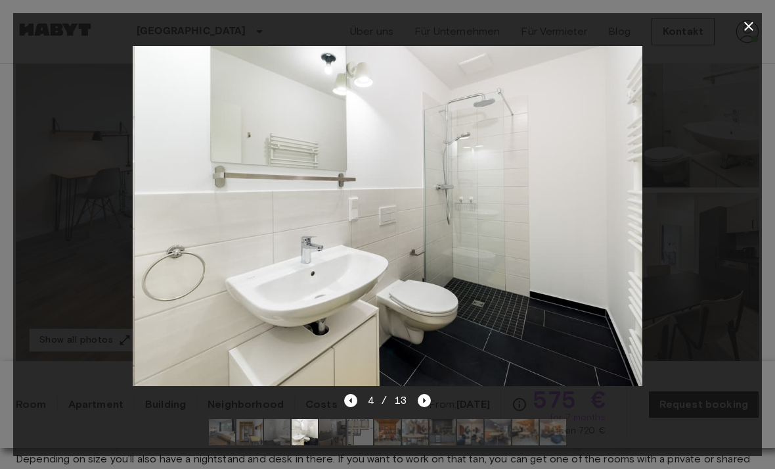
click at [423, 405] on icon "Next image" at bounding box center [424, 400] width 13 height 13
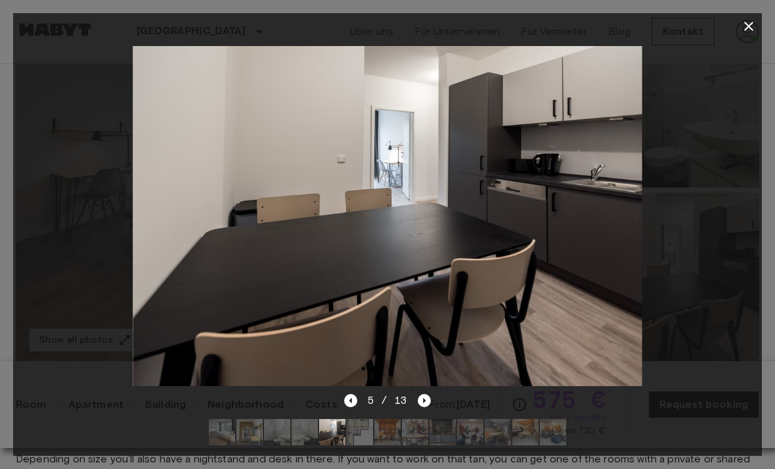
click at [423, 413] on div at bounding box center [387, 431] width 378 height 47
click at [424, 403] on icon "Next image" at bounding box center [424, 400] width 13 height 13
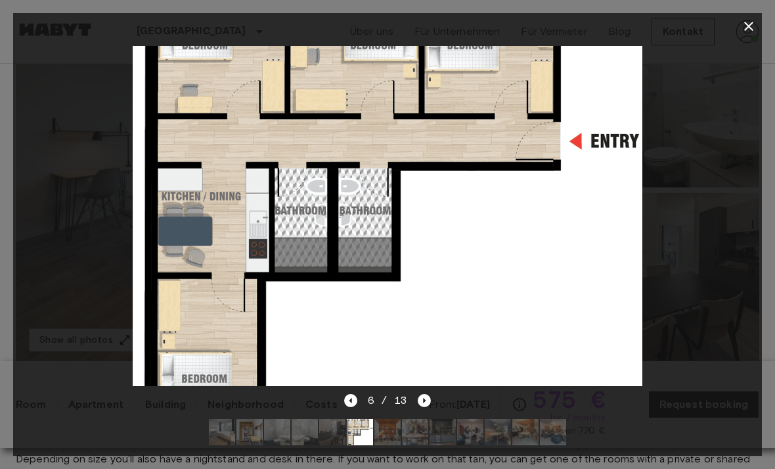
click at [424, 405] on icon "Next image" at bounding box center [424, 400] width 13 height 13
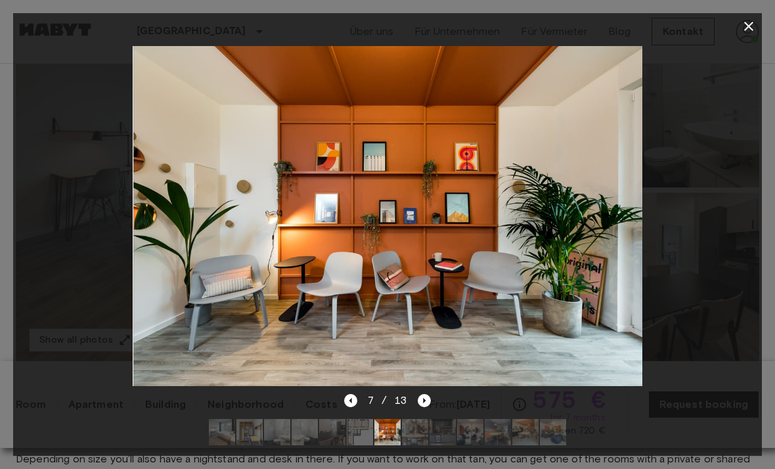
click at [423, 404] on icon "Next image" at bounding box center [424, 400] width 13 height 13
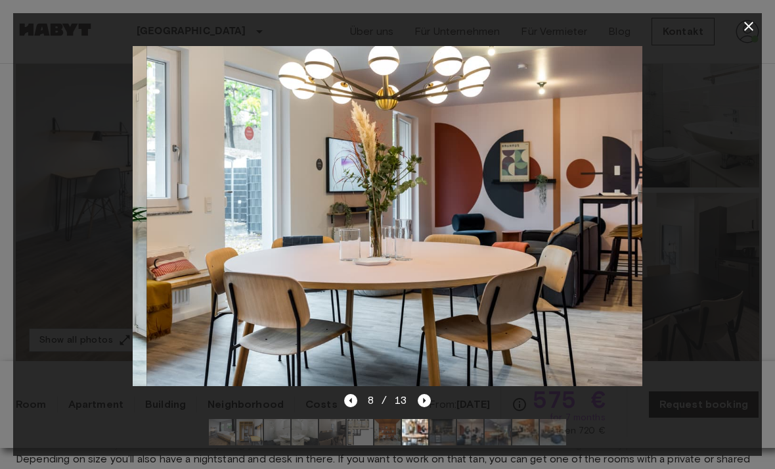
click at [430, 404] on icon "Next image" at bounding box center [424, 400] width 13 height 13
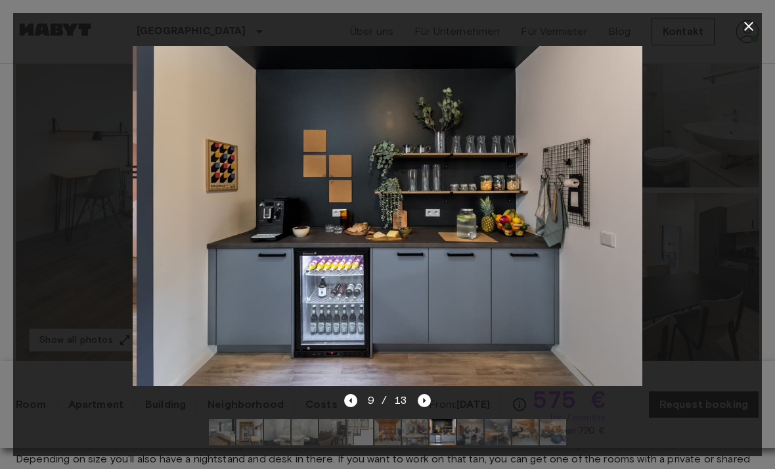
click at [429, 397] on icon "Next image" at bounding box center [424, 400] width 13 height 13
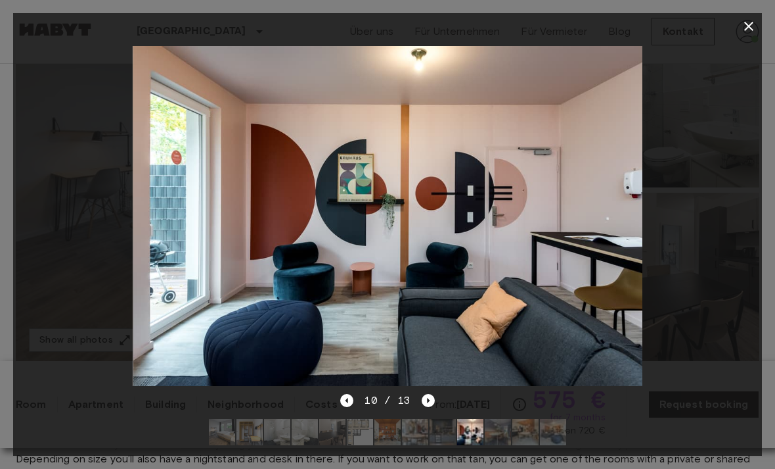
click at [432, 405] on icon "Next image" at bounding box center [428, 400] width 13 height 13
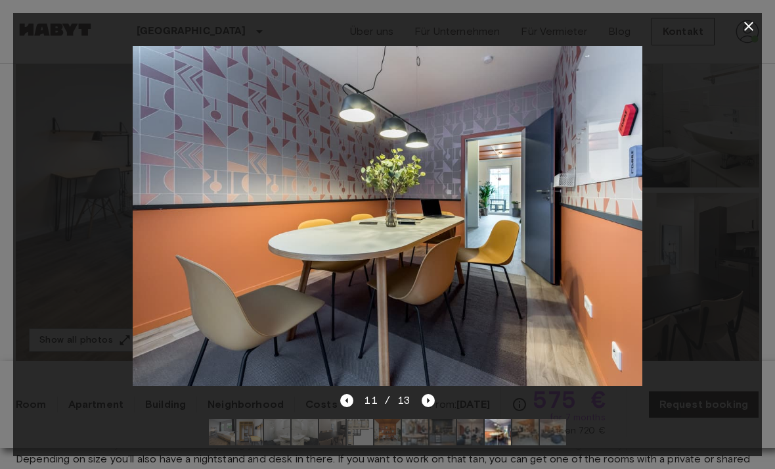
click at [426, 405] on icon "Next image" at bounding box center [428, 400] width 13 height 13
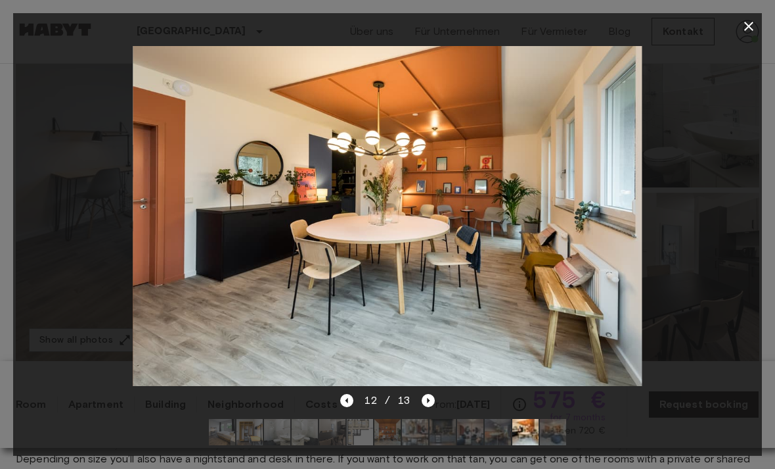
click at [422, 405] on icon "Next image" at bounding box center [428, 400] width 13 height 13
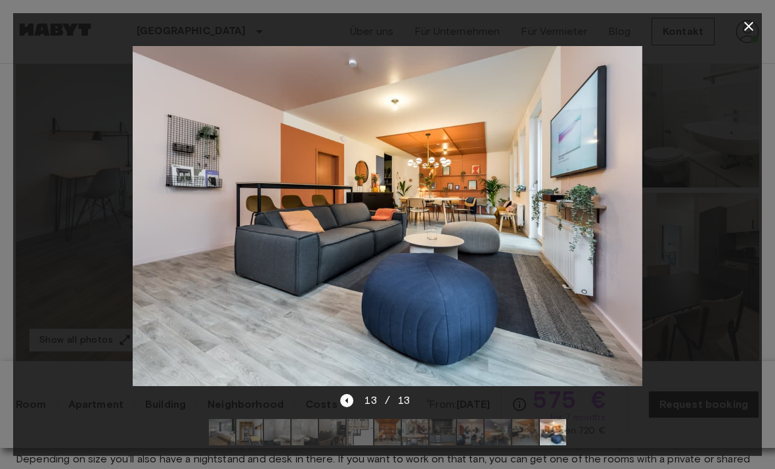
click at [431, 407] on div "13 / 13" at bounding box center [387, 400] width 94 height 16
click at [753, 20] on icon "button" at bounding box center [749, 26] width 16 height 16
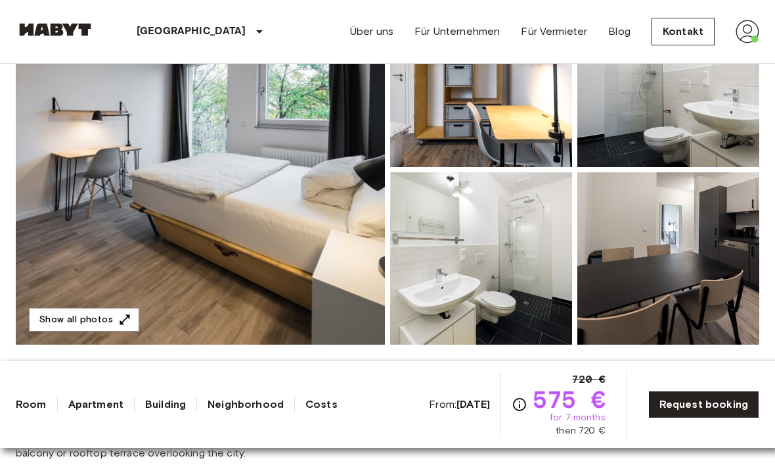
scroll to position [188, 0]
click at [350, 302] on img at bounding box center [200, 170] width 369 height 350
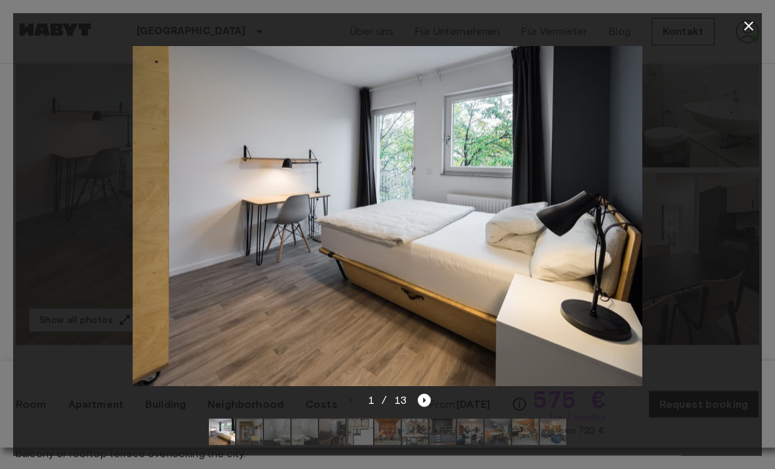
scroll to position [189, 0]
click at [423, 415] on div at bounding box center [387, 431] width 378 height 47
click at [422, 414] on div at bounding box center [387, 431] width 378 height 47
click at [424, 403] on icon "Next image" at bounding box center [424, 400] width 13 height 13
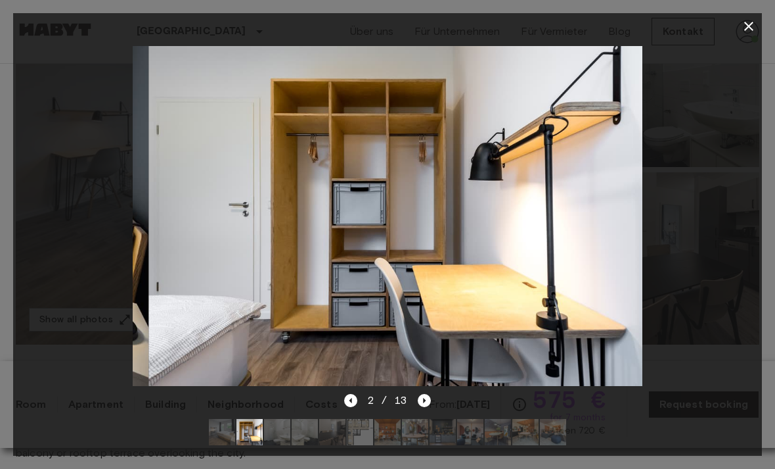
click at [426, 404] on icon "Next image" at bounding box center [424, 400] width 13 height 13
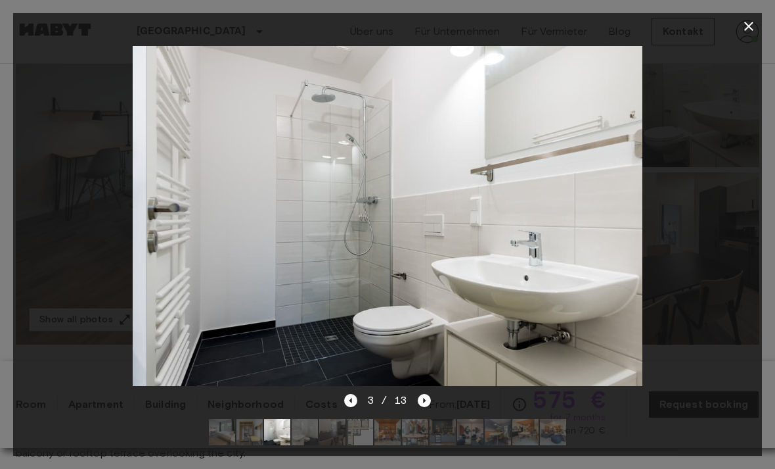
click at [428, 402] on icon "Next image" at bounding box center [424, 400] width 13 height 13
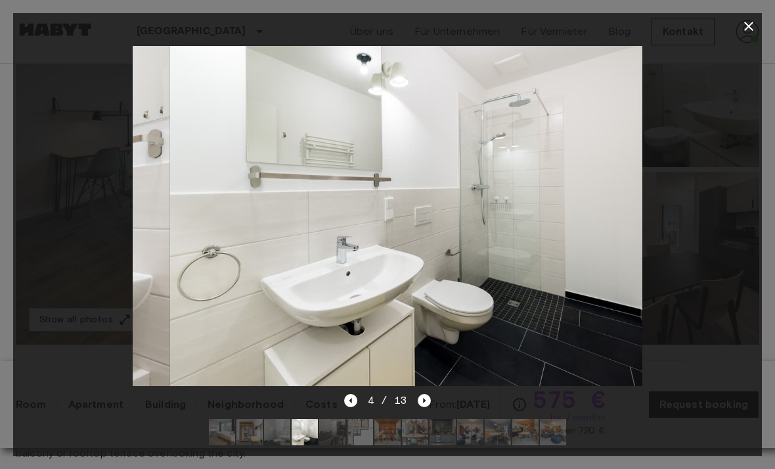
click at [428, 403] on icon "Next image" at bounding box center [424, 400] width 13 height 13
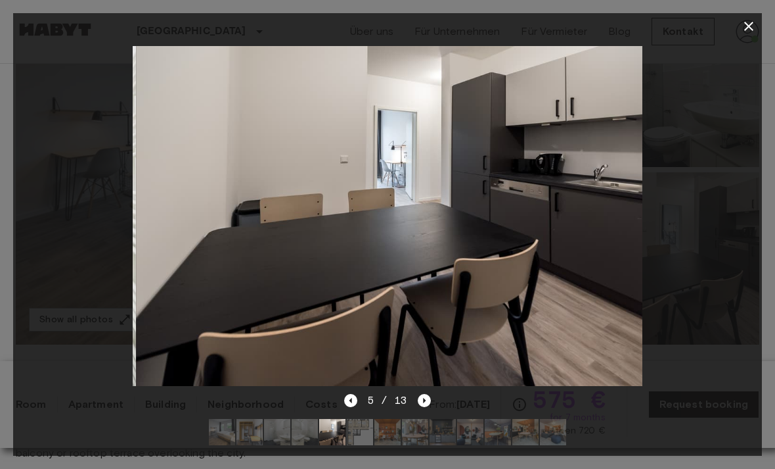
click at [434, 398] on div "5 / 13" at bounding box center [387, 423] width 749 height 63
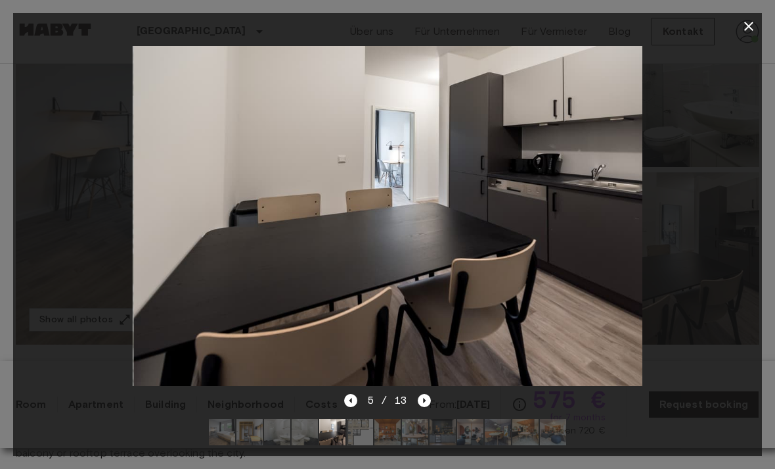
click at [426, 405] on icon "Next image" at bounding box center [424, 400] width 13 height 13
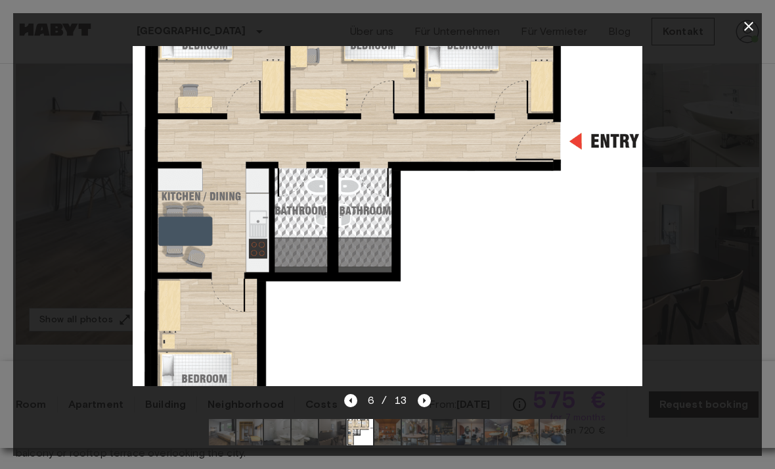
click at [456, 332] on img at bounding box center [388, 216] width 510 height 340
click at [425, 406] on icon "Next image" at bounding box center [424, 400] width 13 height 13
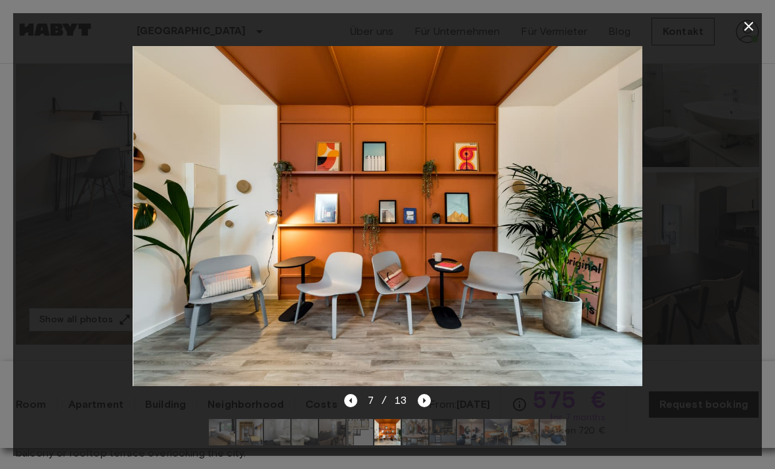
click at [749, 12] on div at bounding box center [387, 234] width 775 height 469
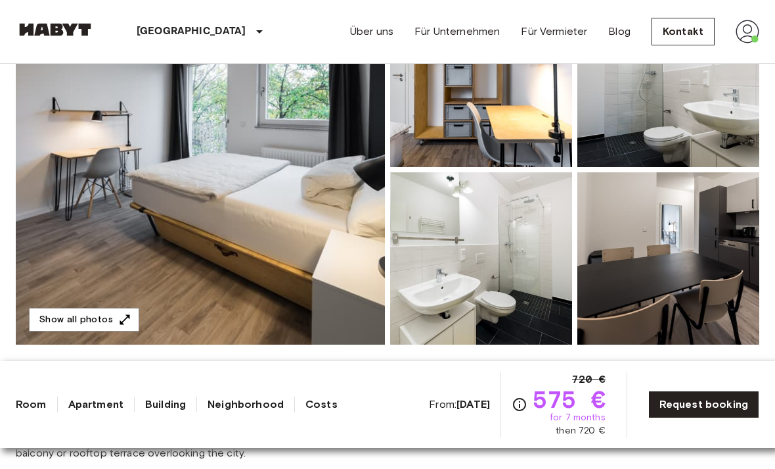
click at [740, 32] on img at bounding box center [748, 32] width 24 height 24
click at [573, 291] on div at bounding box center [387, 234] width 775 height 469
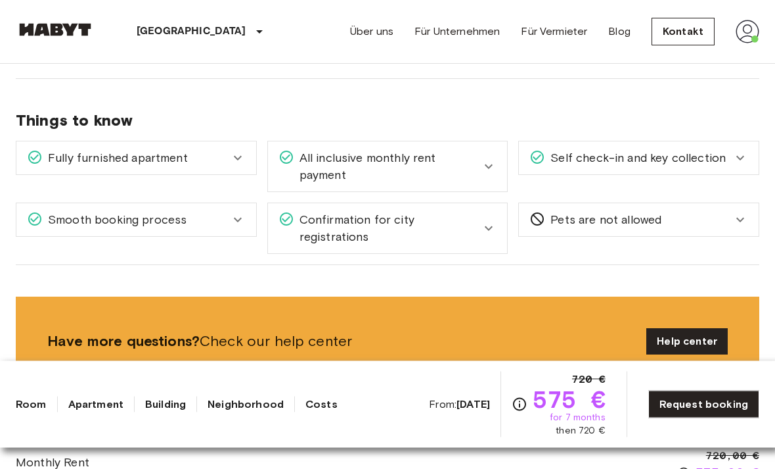
scroll to position [1622, 0]
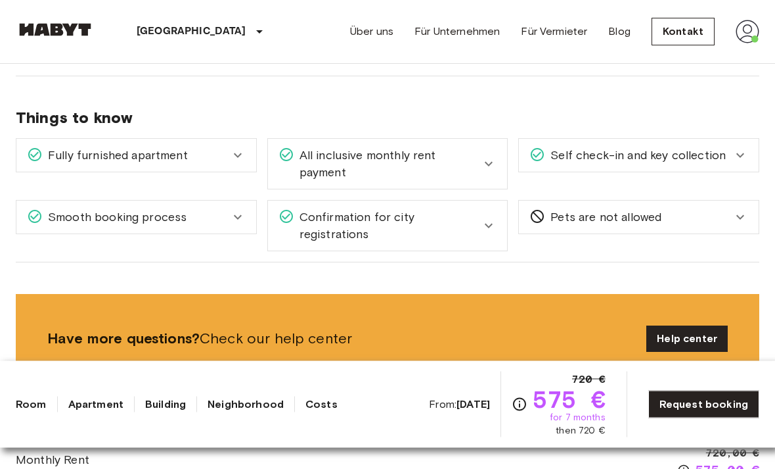
click at [739, 225] on div "Pets are not allowed" at bounding box center [639, 217] width 240 height 33
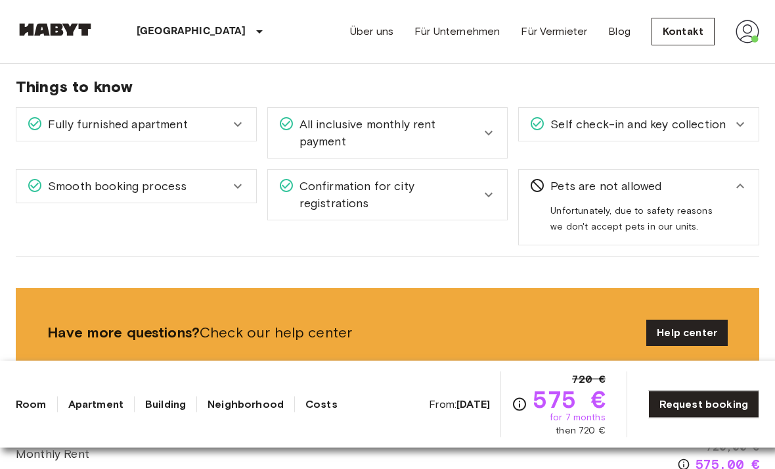
click at [224, 189] on div "Smooth booking process" at bounding box center [128, 186] width 203 height 17
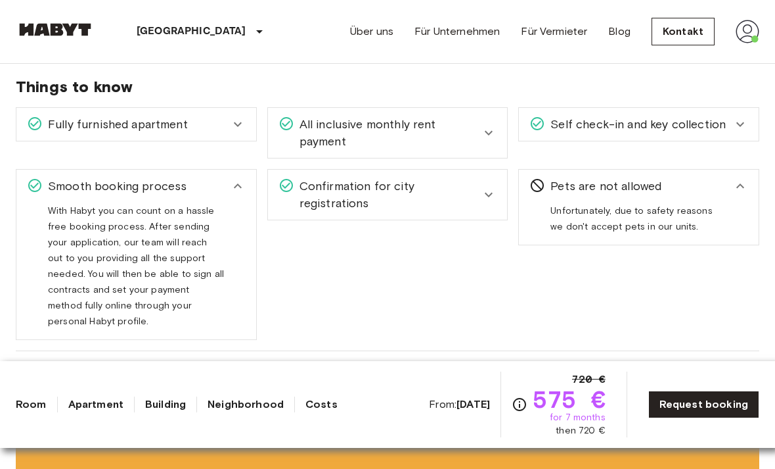
click at [247, 116] on div "Fully furnished apartment" at bounding box center [136, 124] width 240 height 33
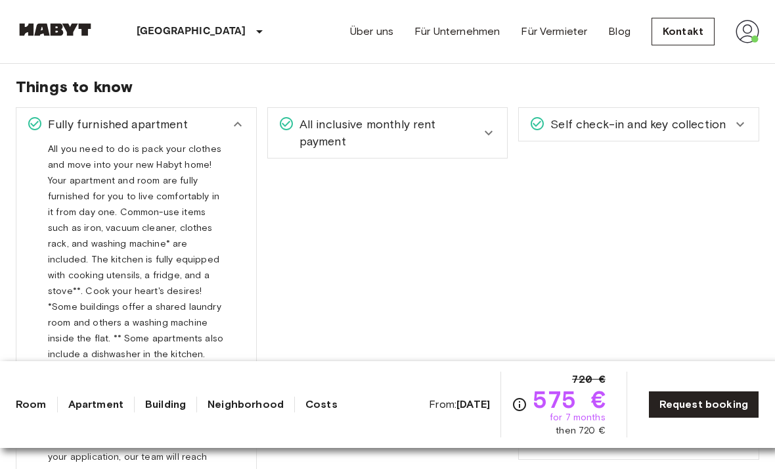
click at [478, 139] on span "All inclusive monthly rent payment" at bounding box center [387, 133] width 187 height 34
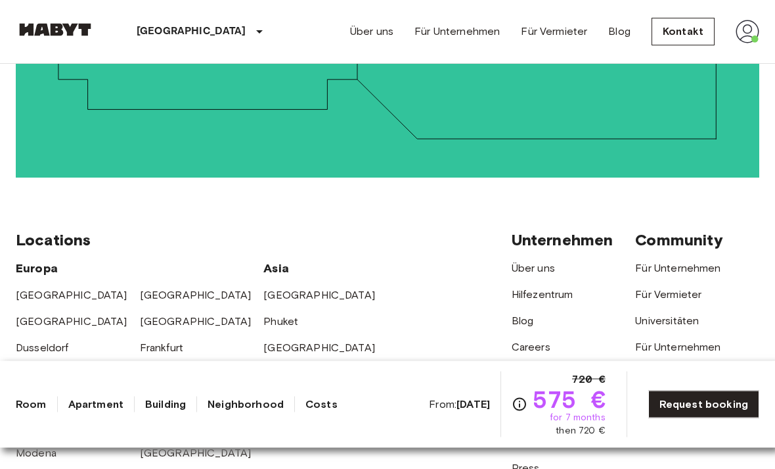
scroll to position [3618, 0]
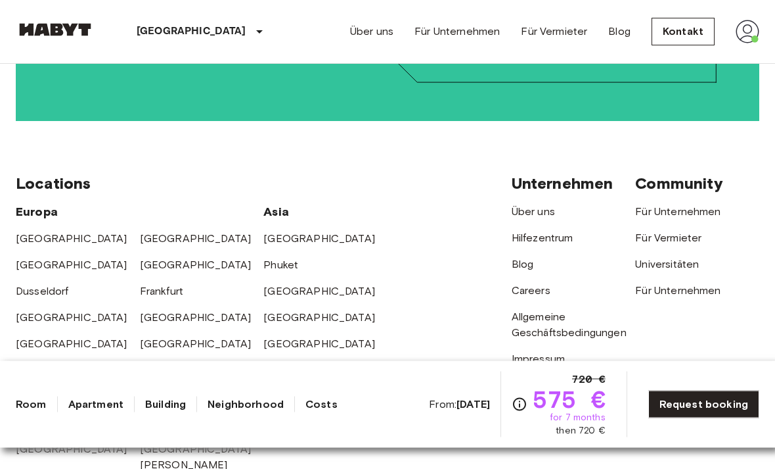
click at [287, 285] on link "[GEOGRAPHIC_DATA]" at bounding box center [320, 291] width 112 height 12
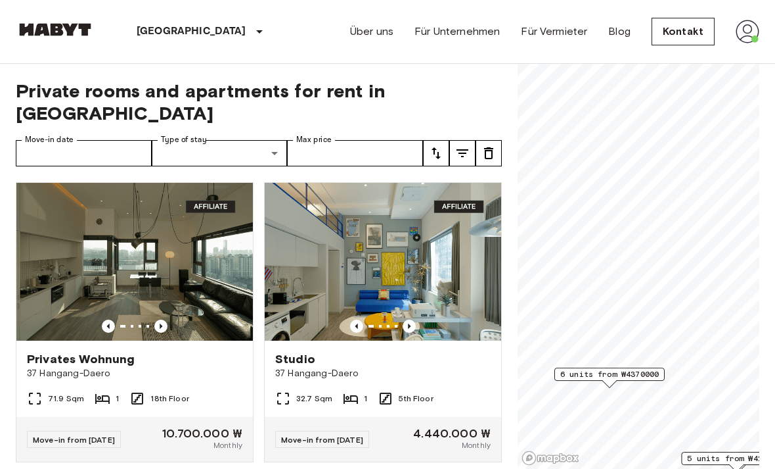
click at [413, 319] on icon "Previous image" at bounding box center [409, 325] width 13 height 13
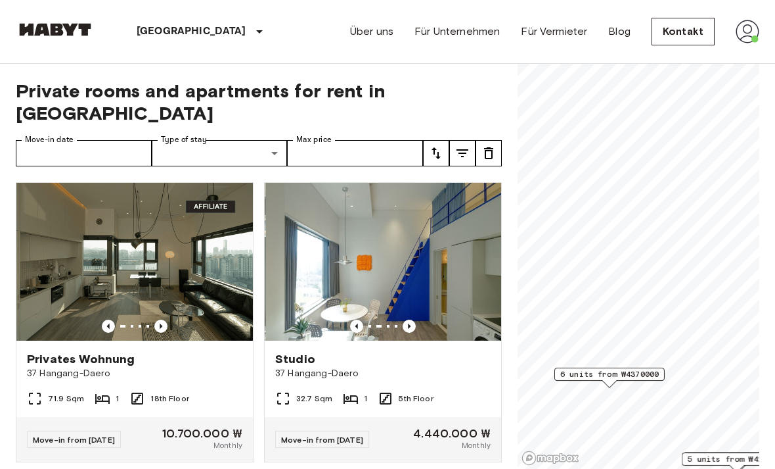
click at [413, 319] on icon "Previous image" at bounding box center [409, 325] width 13 height 13
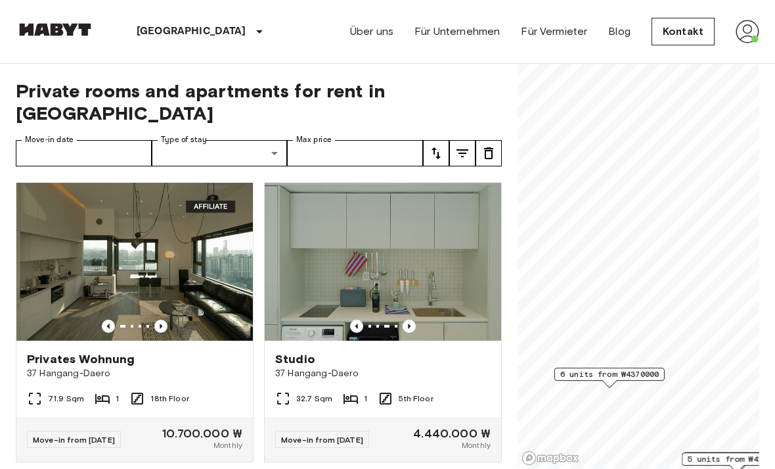
click at [166, 319] on icon "Previous image" at bounding box center [160, 325] width 13 height 13
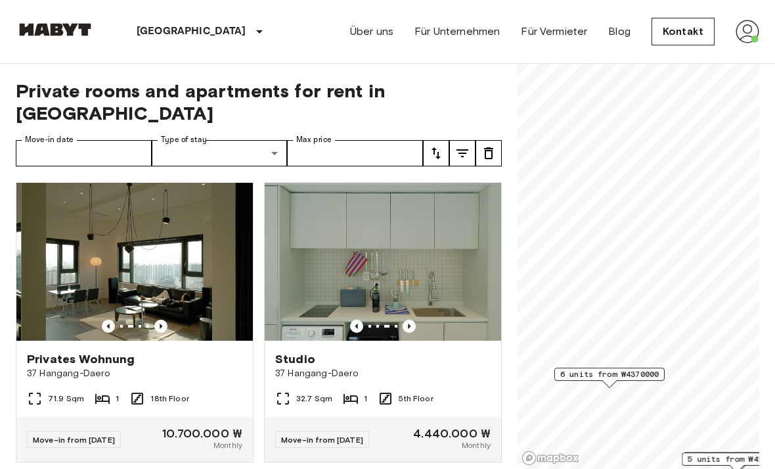
click at [163, 319] on icon "Previous image" at bounding box center [160, 325] width 13 height 13
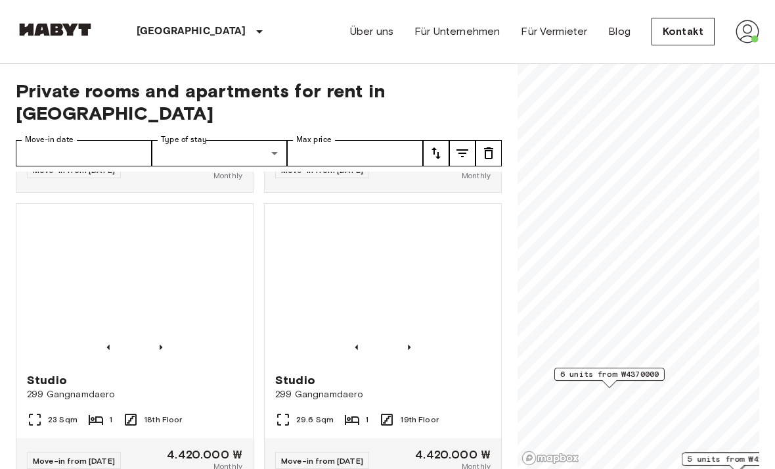
scroll to position [845, 0]
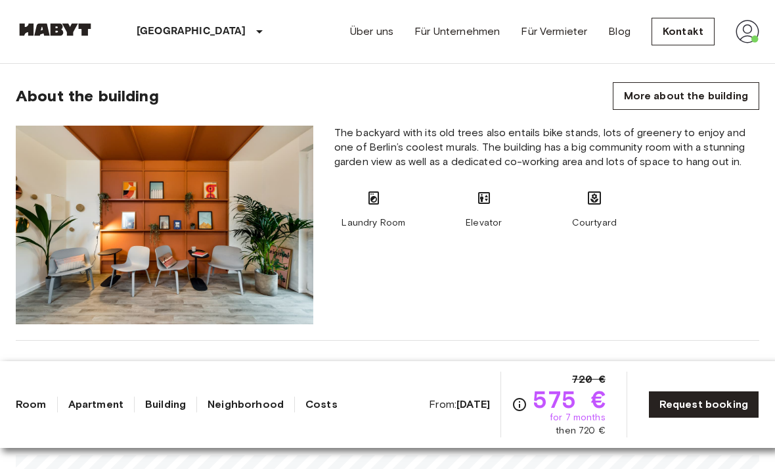
scroll to position [1007, 0]
